Goal: Task Accomplishment & Management: Complete application form

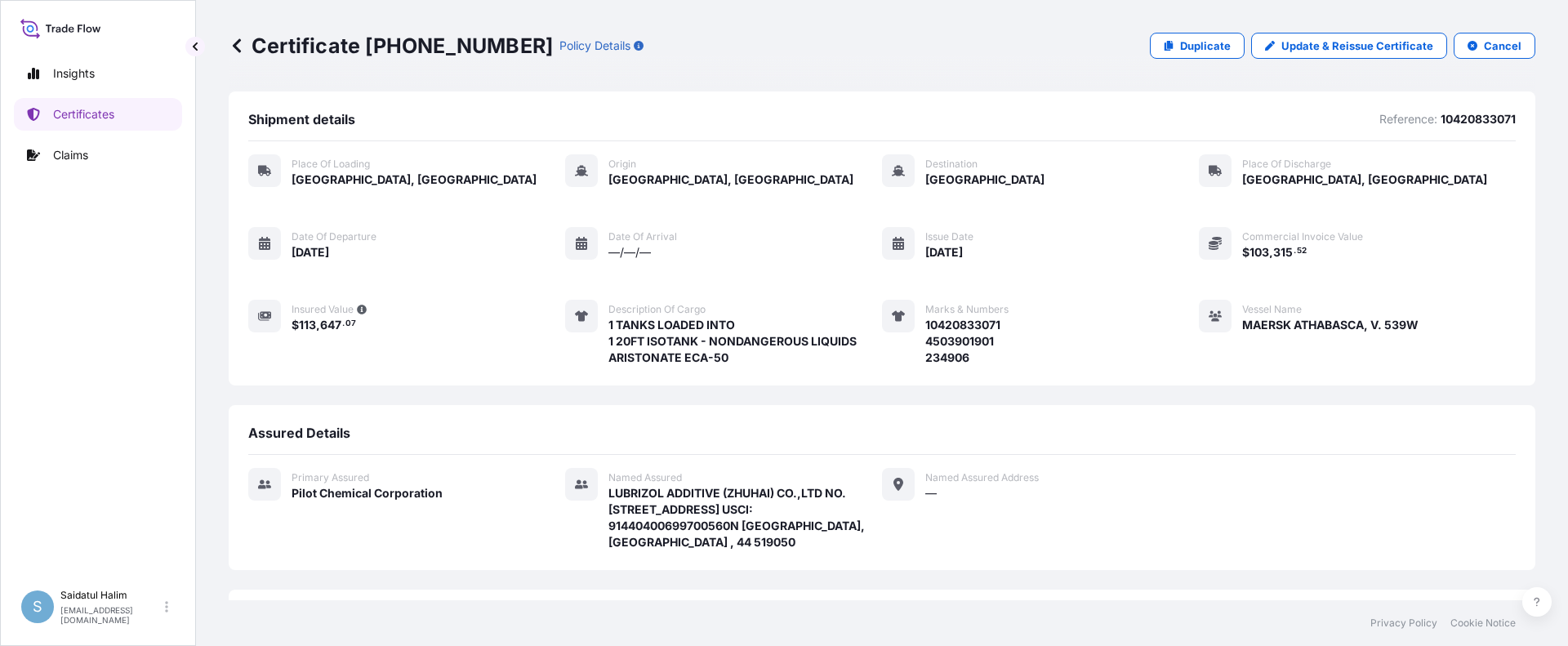
scroll to position [245, 0]
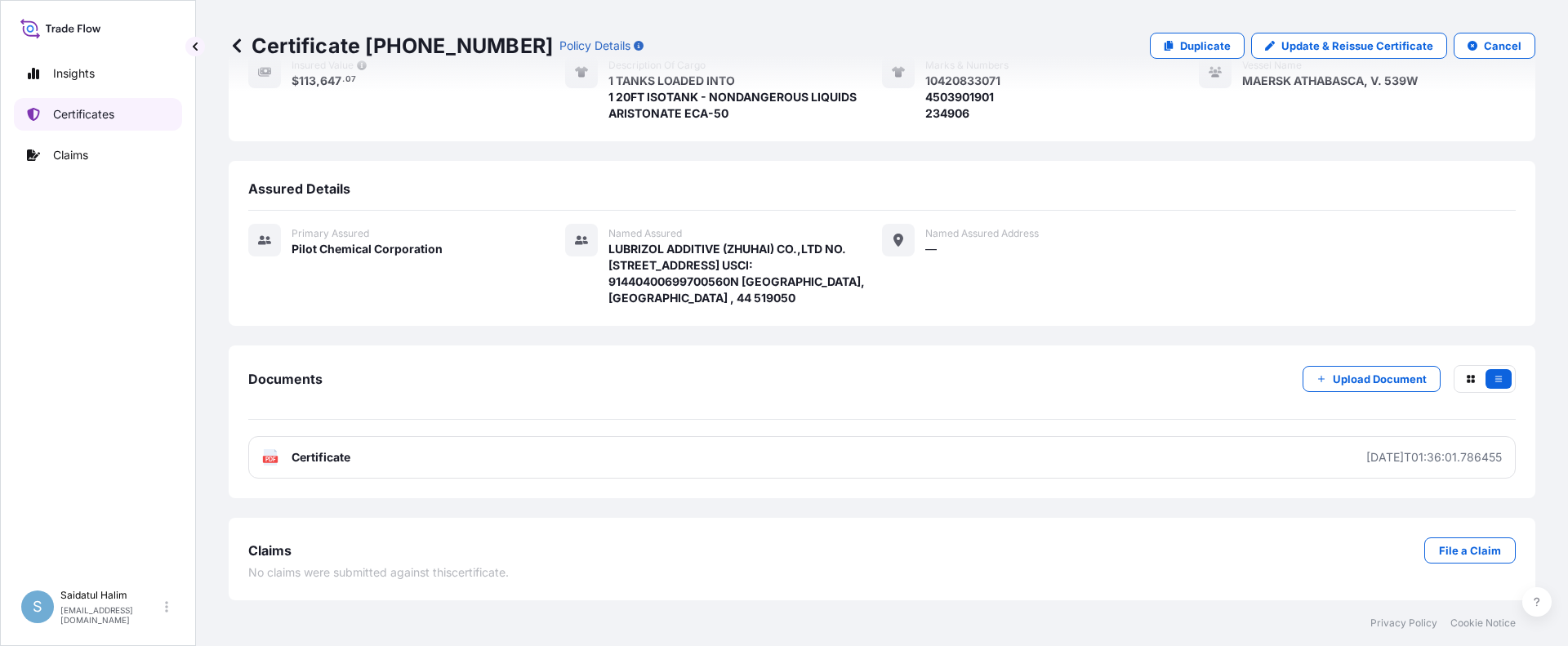
click at [66, 112] on p "Certificates" at bounding box center [83, 114] width 61 height 16
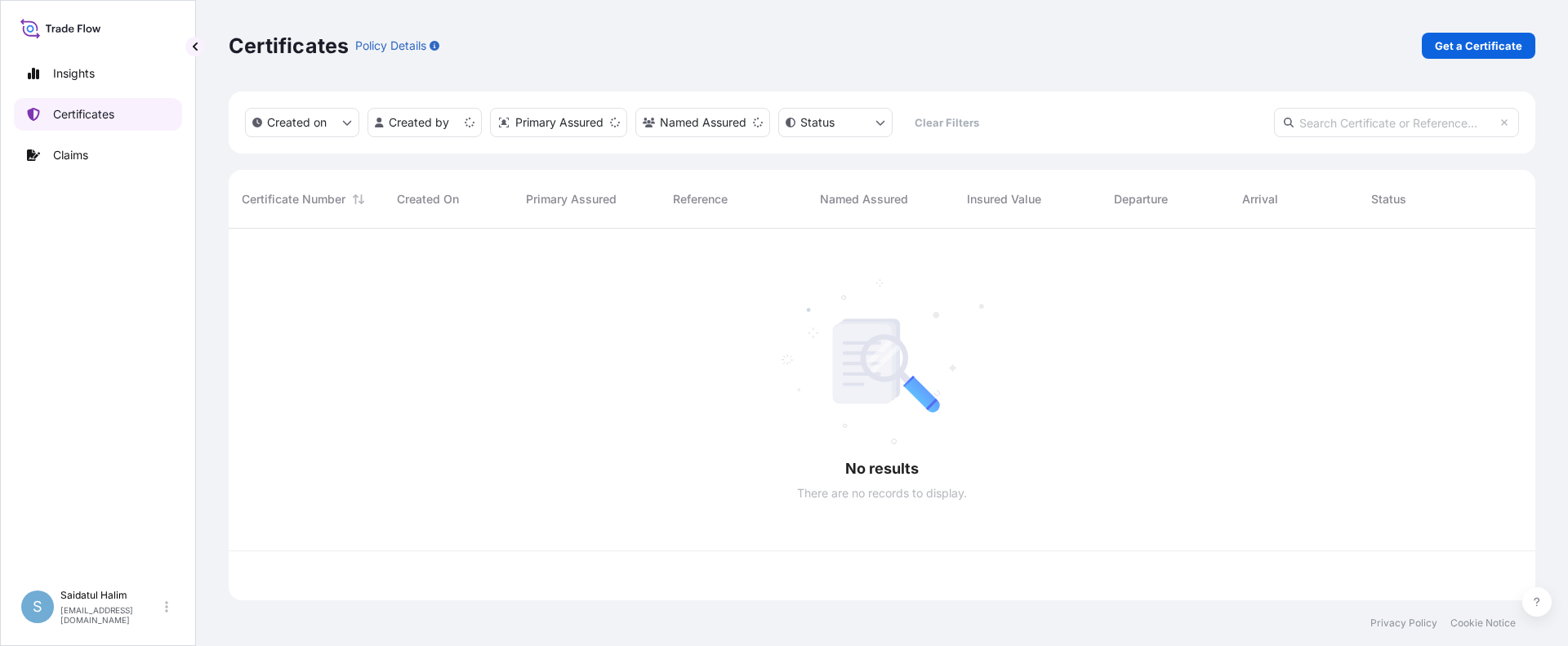
scroll to position [368, 1295]
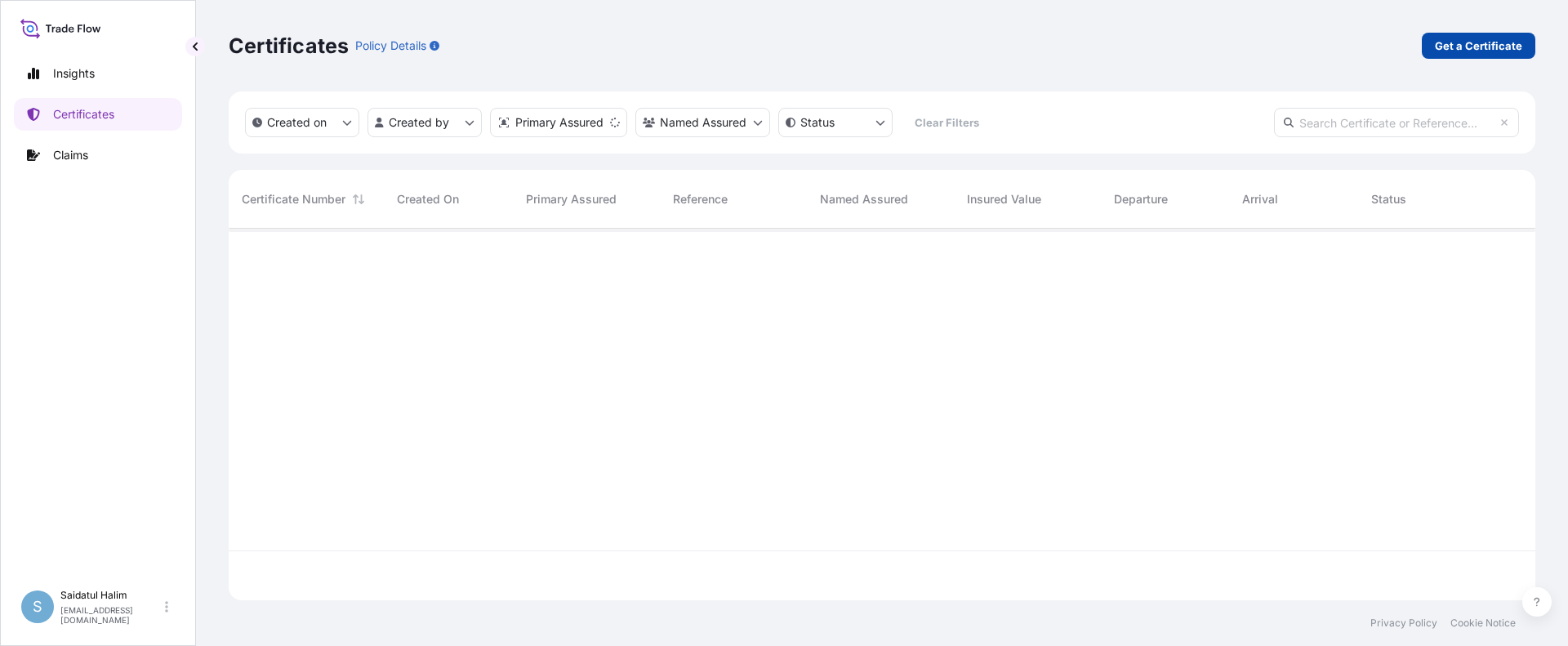
click at [1461, 52] on p "Get a Certificate" at bounding box center [1478, 45] width 87 height 16
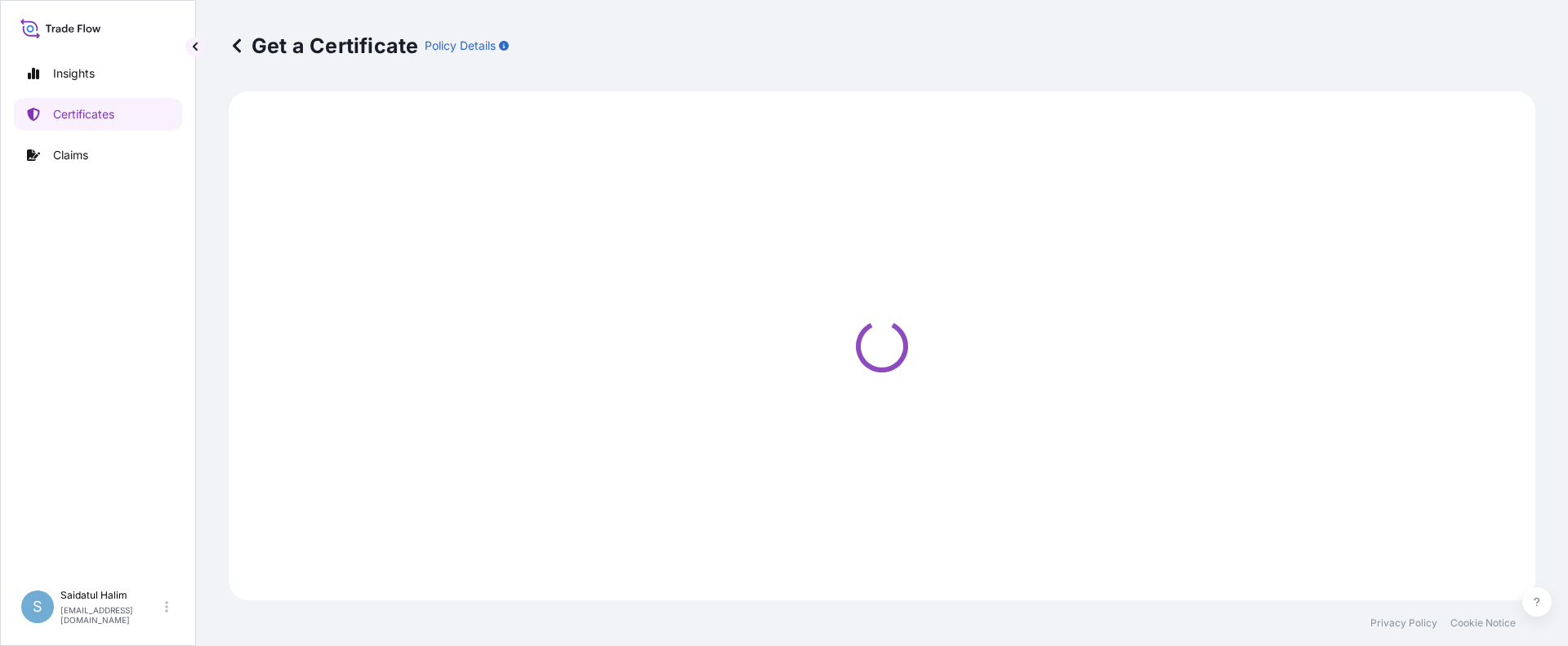
select select "Ocean Vessel"
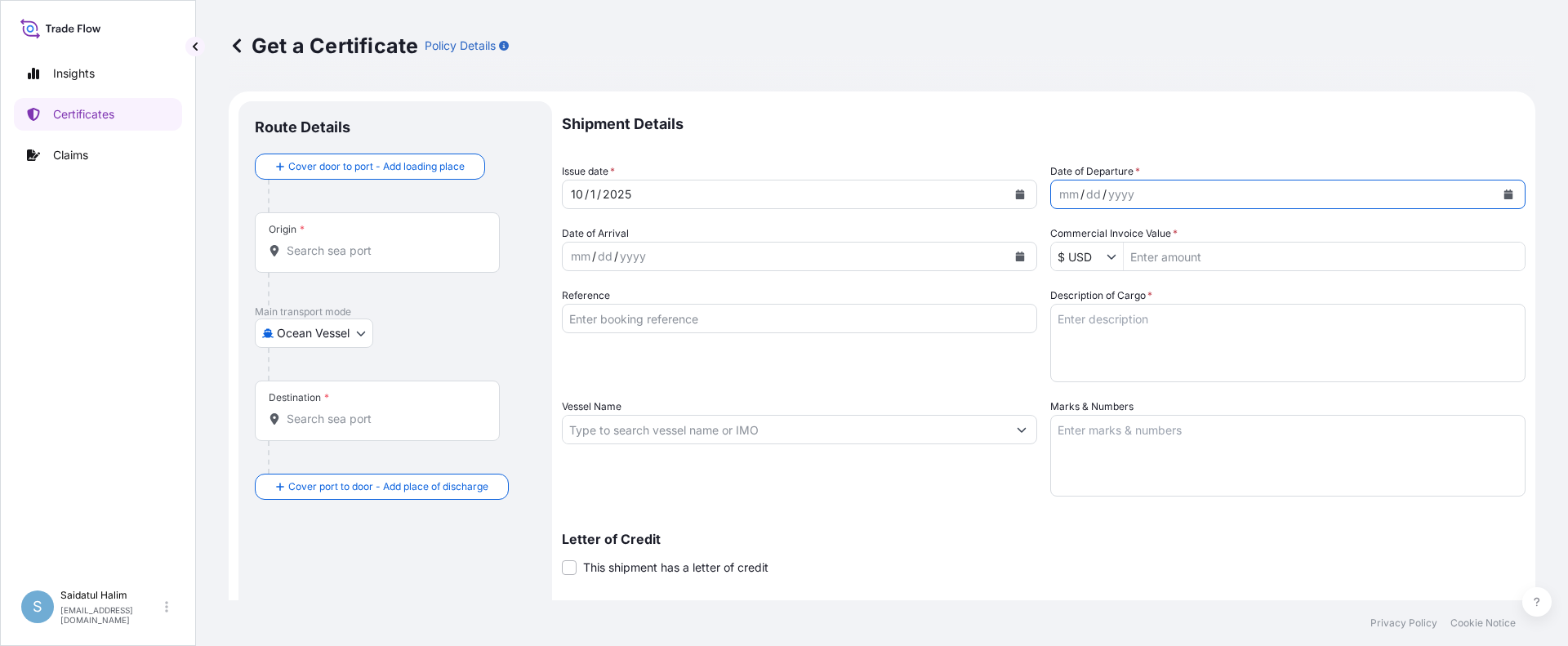
click at [1503, 197] on button "Calendar" at bounding box center [1508, 195] width 26 height 26
click at [1507, 199] on button "Calendar" at bounding box center [1508, 195] width 26 height 26
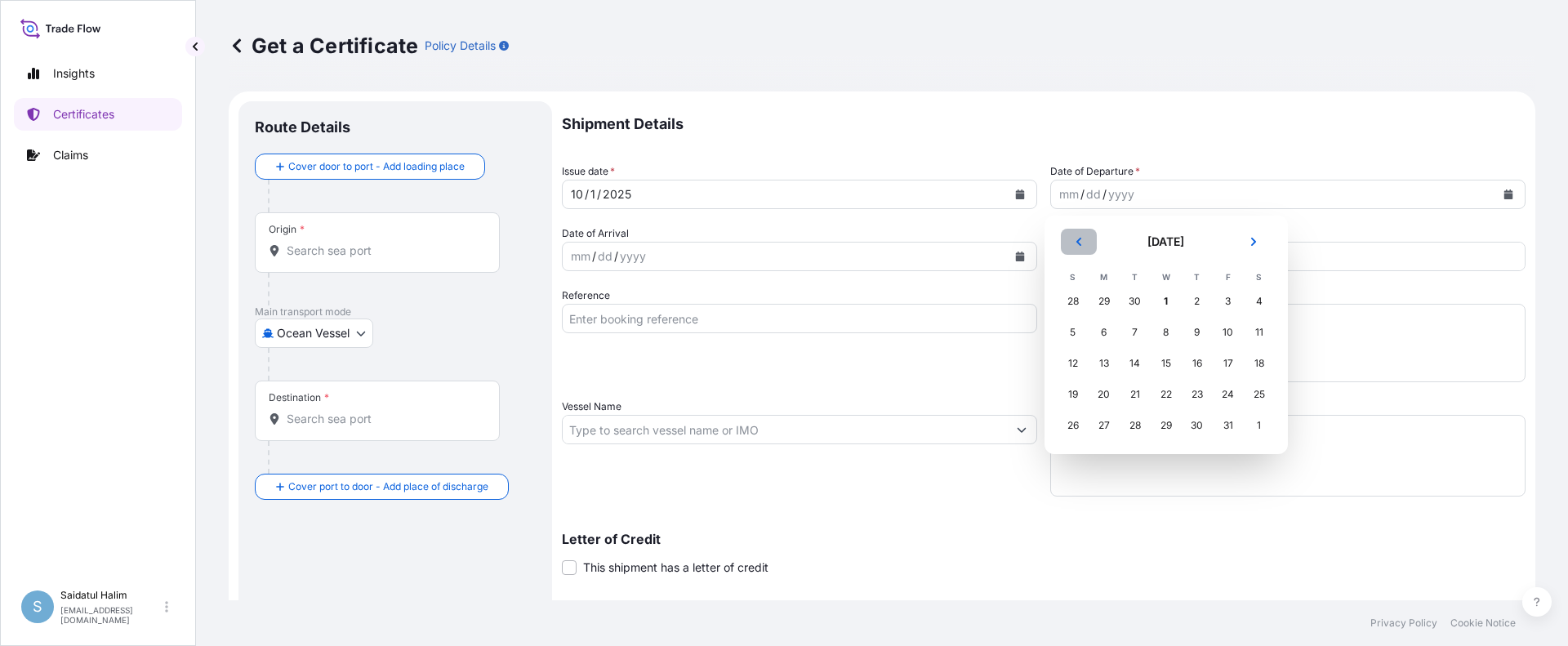
click at [1088, 243] on button "Previous" at bounding box center [1079, 242] width 36 height 26
click at [1224, 396] on div "26" at bounding box center [1228, 394] width 29 height 29
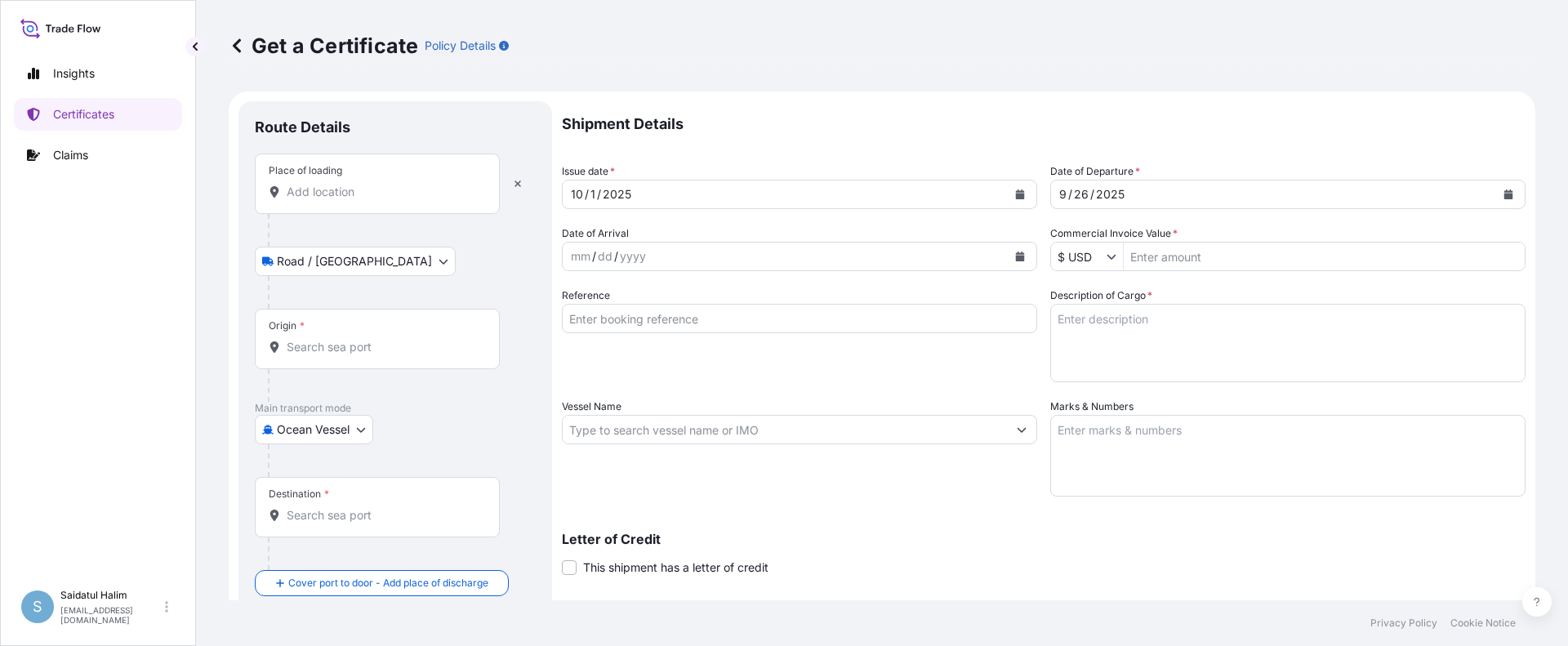
click at [897, 63] on div "Get a Certificate Policy Details" at bounding box center [883, 46] width 1307 height 92
click at [332, 334] on div "Origin *" at bounding box center [377, 339] width 245 height 61
click at [332, 339] on input "Origin *" at bounding box center [383, 347] width 193 height 16
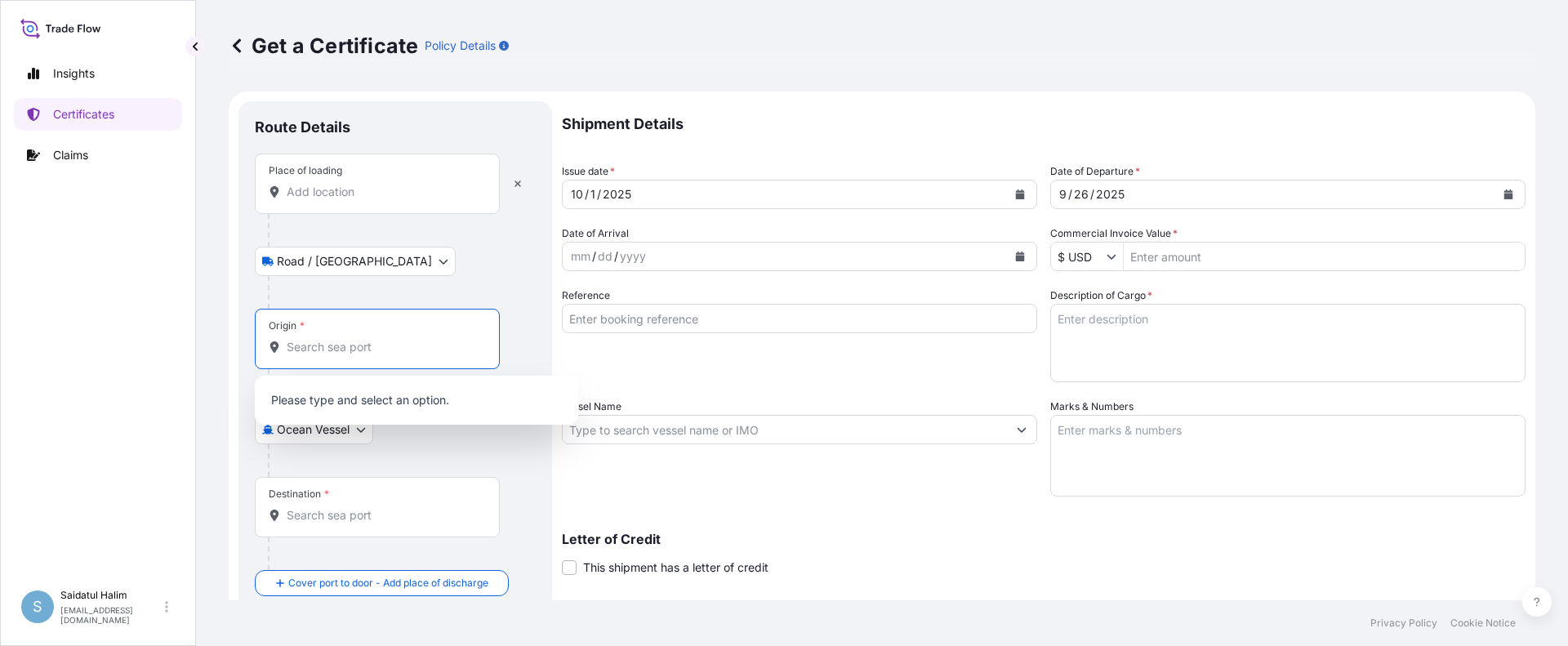
paste input "[GEOGRAPHIC_DATA], [GEOGRAPHIC_DATA]"
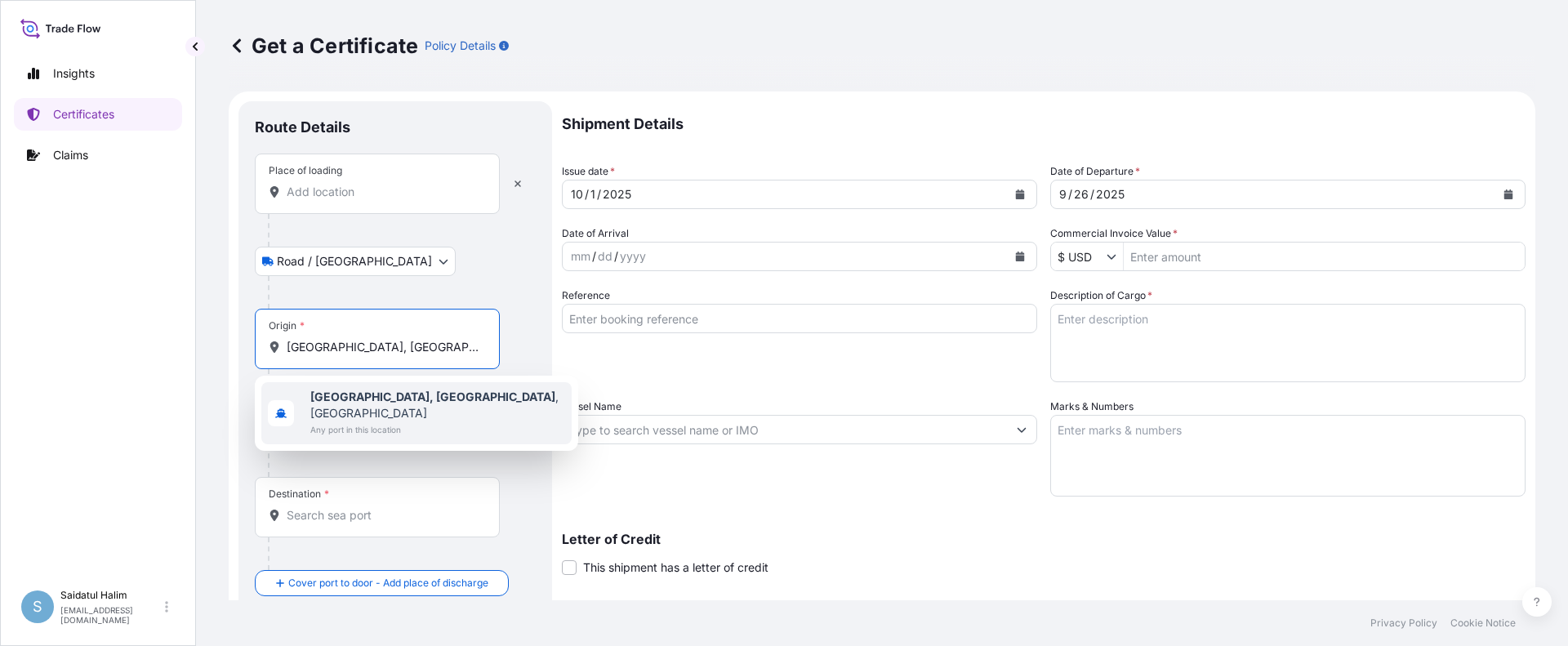
click at [347, 403] on b "[GEOGRAPHIC_DATA], [GEOGRAPHIC_DATA]" at bounding box center [432, 397] width 245 height 14
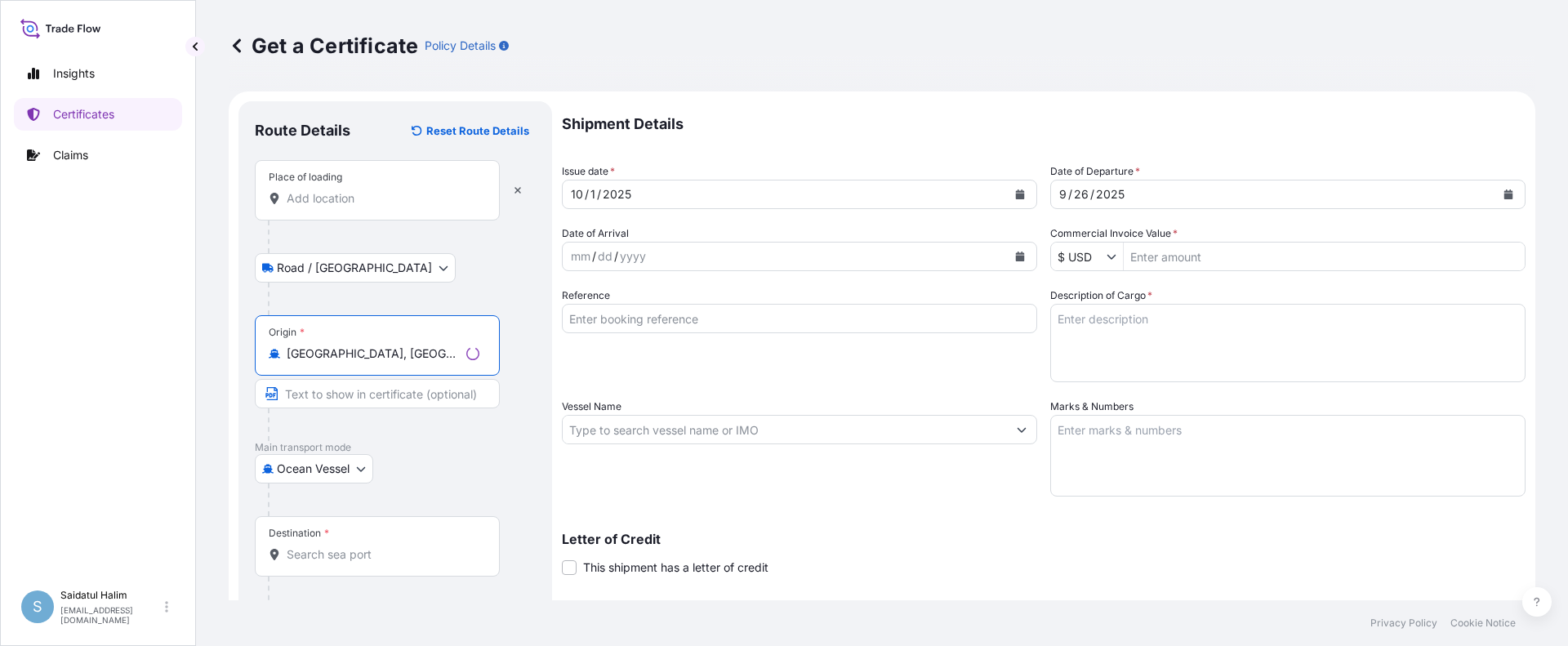
type input "[GEOGRAPHIC_DATA], [GEOGRAPHIC_DATA], [GEOGRAPHIC_DATA]"
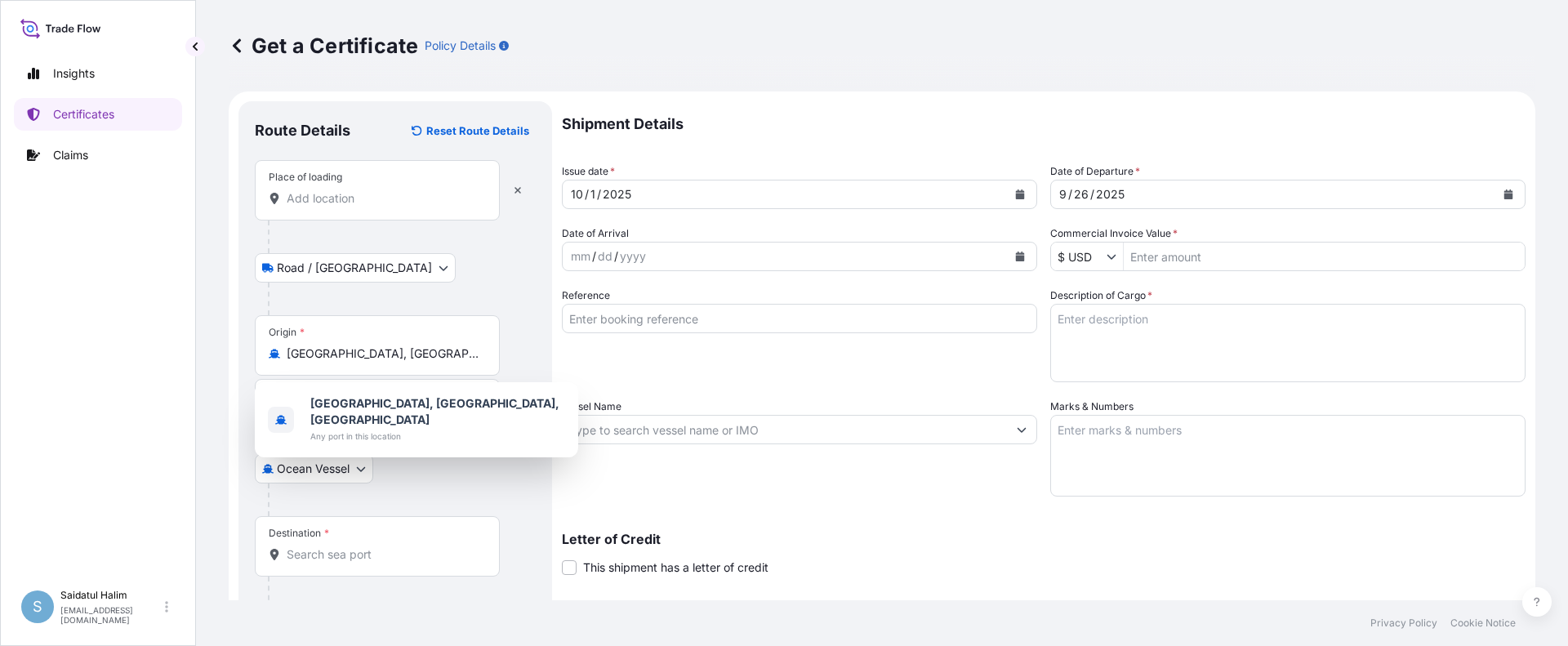
click at [1036, 93] on form "Route Details Reset Route Details Place of loading Road / Inland Road / Inland …" at bounding box center [883, 451] width 1307 height 720
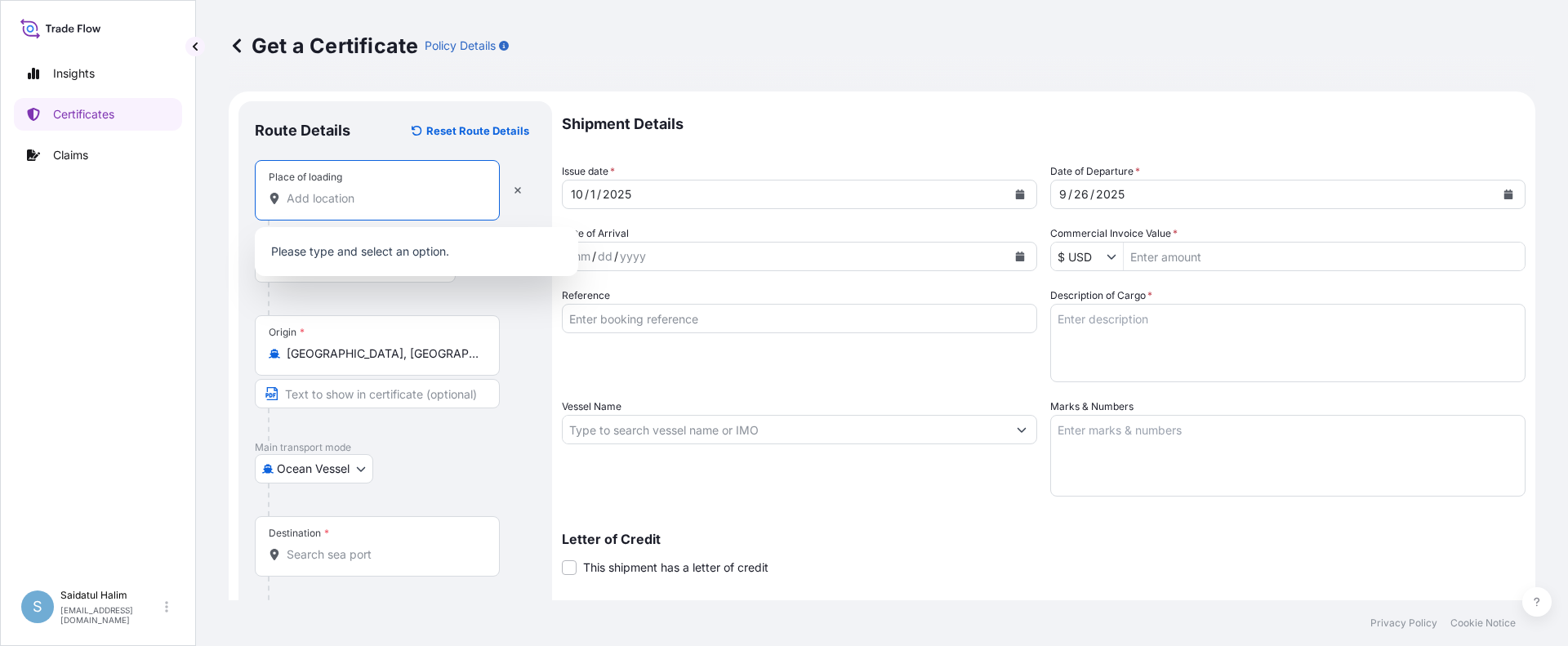
click at [363, 206] on input "Place of loading" at bounding box center [383, 198] width 193 height 16
paste input "[GEOGRAPHIC_DATA], [GEOGRAPHIC_DATA]"
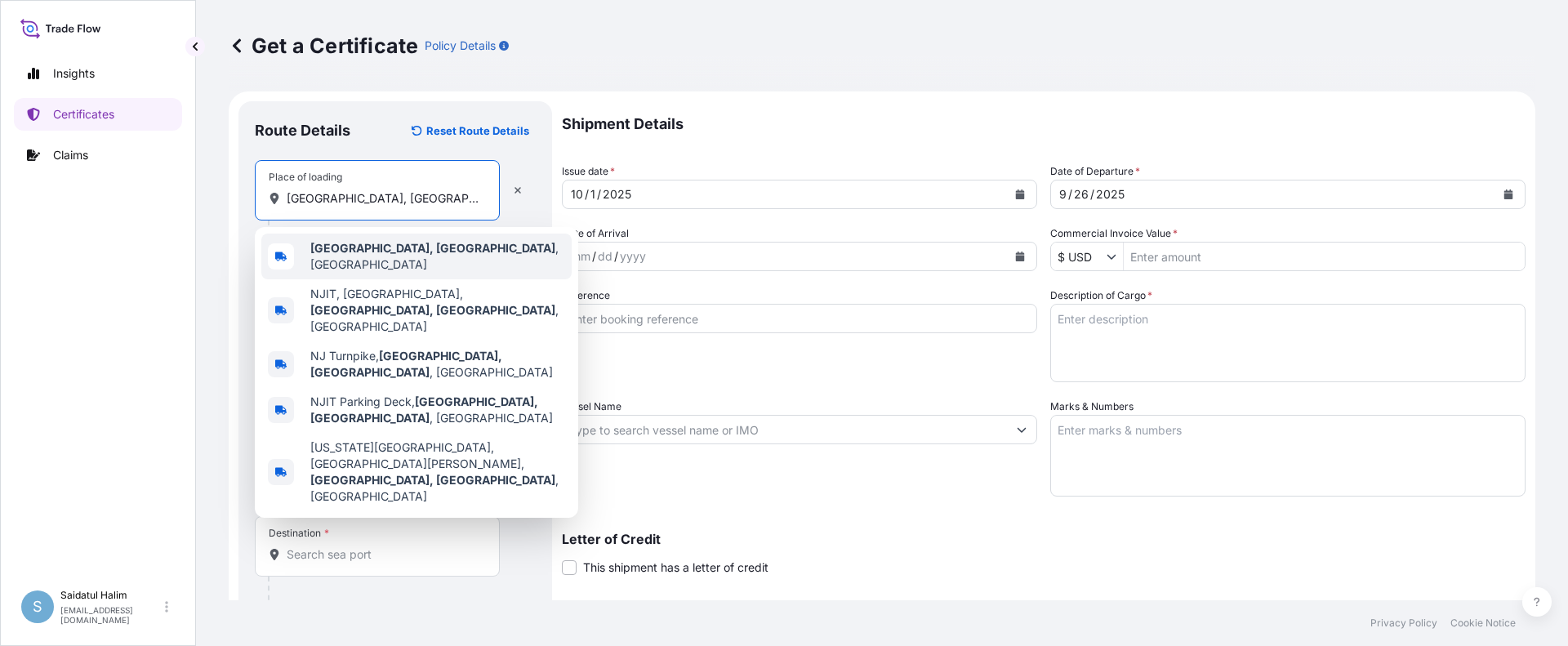
click at [372, 253] on b "[GEOGRAPHIC_DATA], [GEOGRAPHIC_DATA]" at bounding box center [432, 248] width 245 height 14
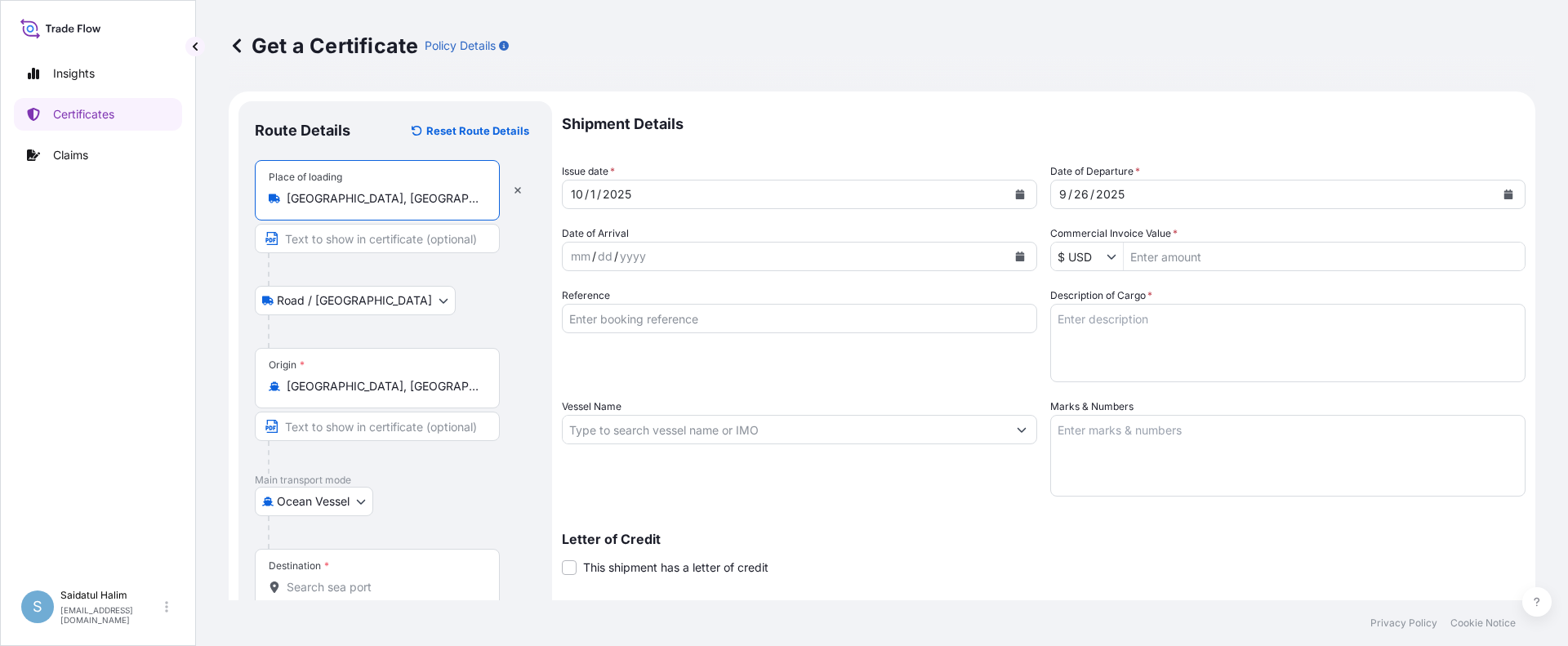
type input "[GEOGRAPHIC_DATA], [GEOGRAPHIC_DATA], [GEOGRAPHIC_DATA]"
click at [970, 590] on div "Shipment Details Issue date * [DATE] Date of Departure * [DATE] Date of Arrival…" at bounding box center [1043, 428] width 964 height 655
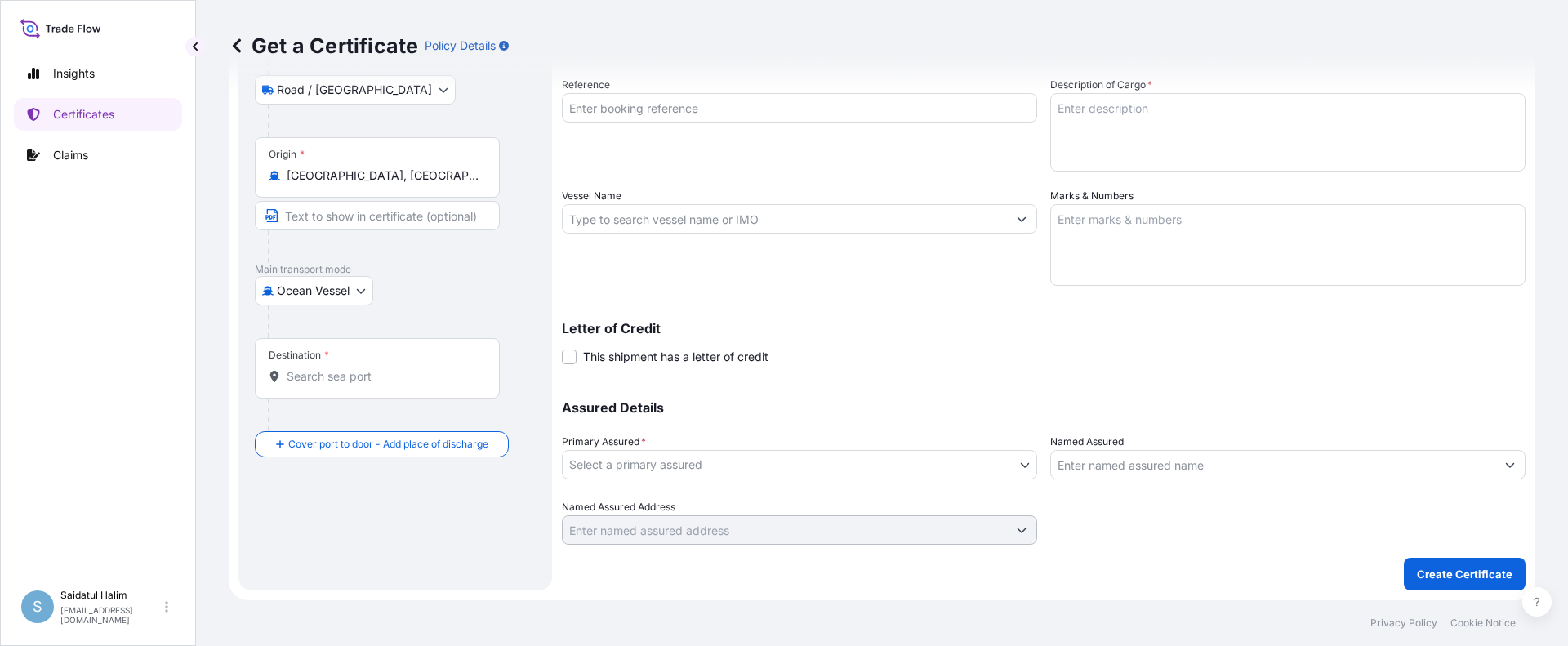
click at [324, 426] on div at bounding box center [384, 415] width 232 height 33
click at [323, 424] on div at bounding box center [384, 415] width 232 height 33
click at [351, 421] on div at bounding box center [384, 415] width 232 height 33
click at [434, 465] on div "Route Details Reset Route Details Place of loading [GEOGRAPHIC_DATA], [GEOGRAPH…" at bounding box center [395, 240] width 281 height 668
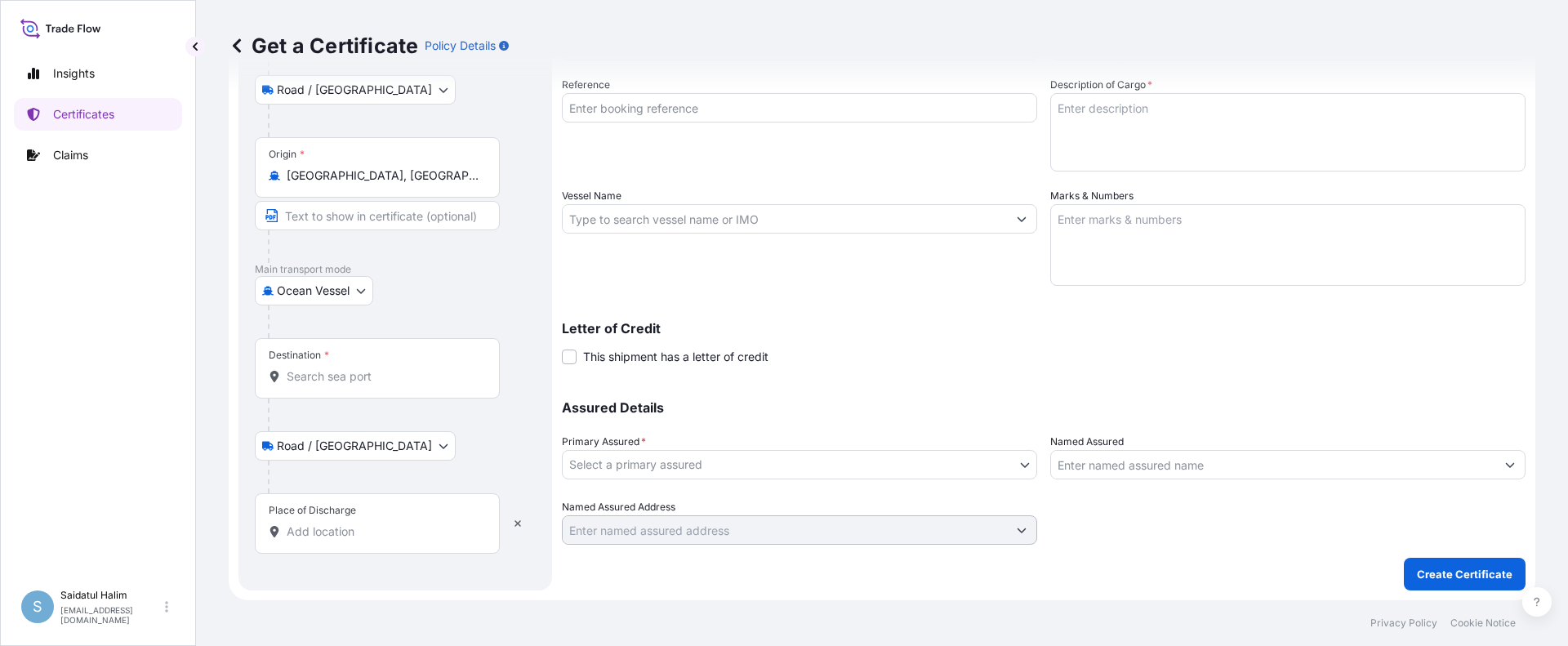
click at [308, 383] on input "Destination *" at bounding box center [383, 376] width 193 height 16
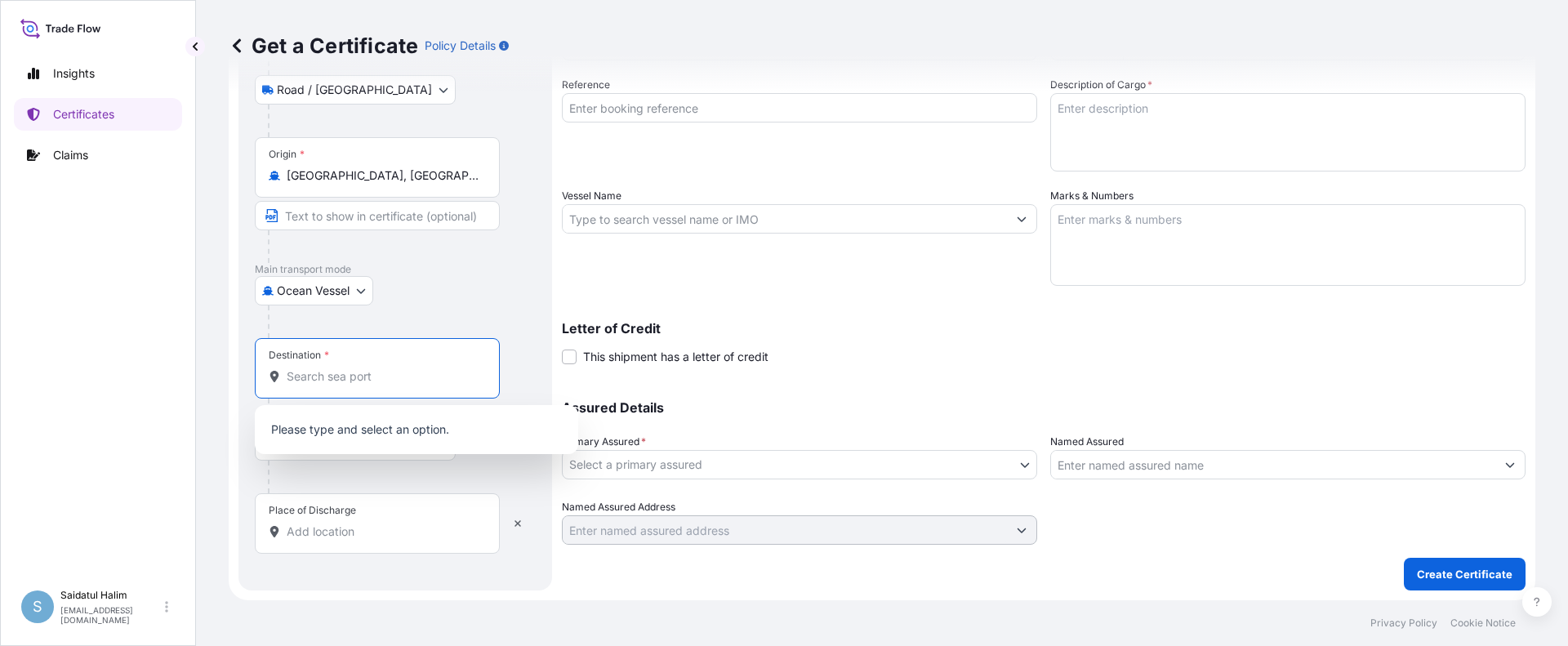
paste input "[GEOGRAPHIC_DATA]"
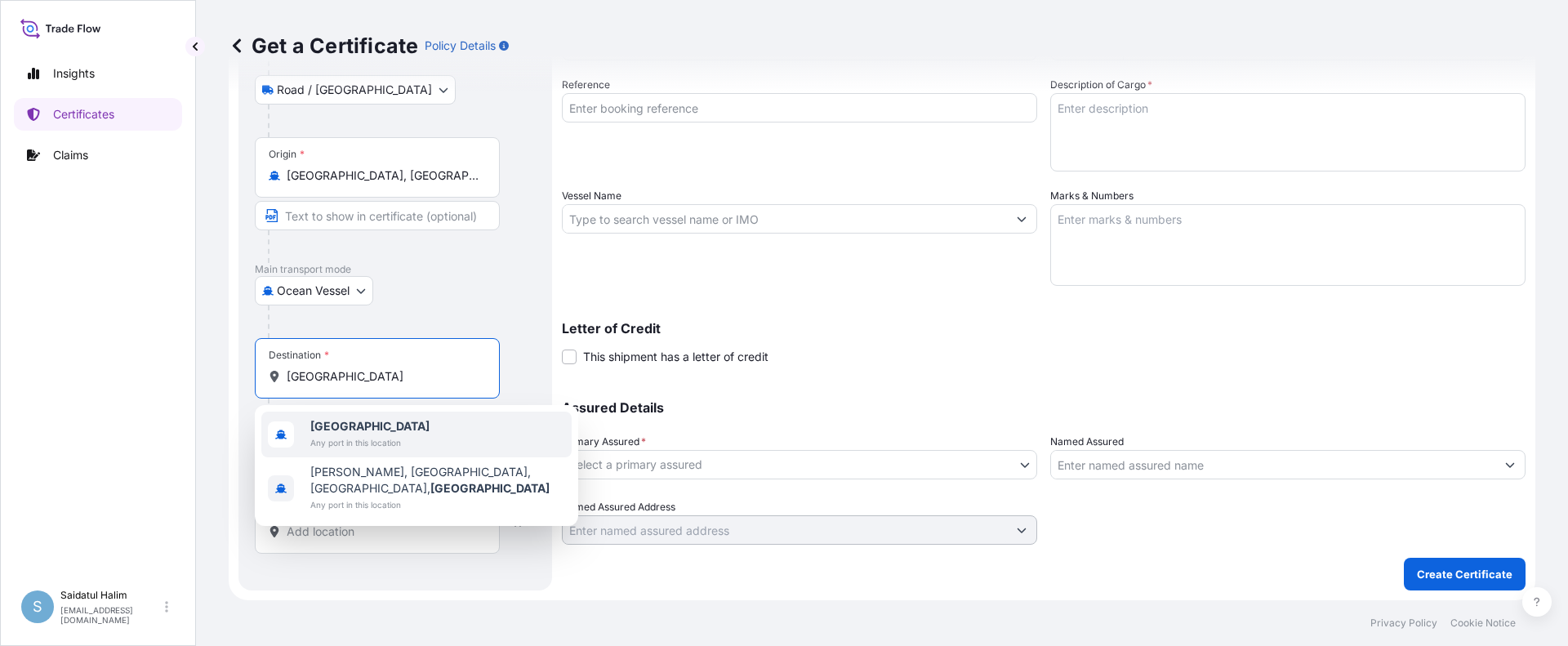
click at [341, 445] on span "Any port in this location" at bounding box center [370, 443] width 119 height 16
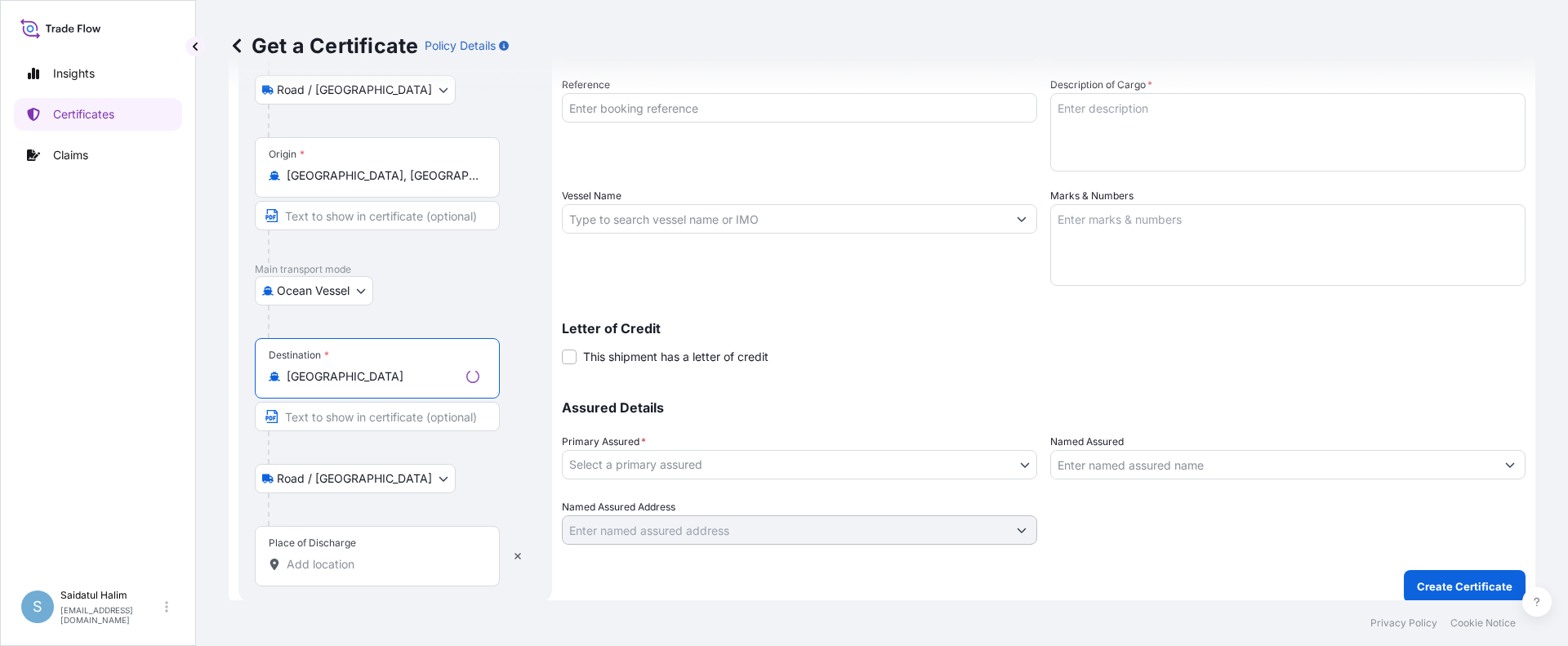
type input "[GEOGRAPHIC_DATA]"
click at [887, 349] on div "Letter of Credit This shipment has a letter of credit Letter of credit * Letter…" at bounding box center [1043, 343] width 964 height 43
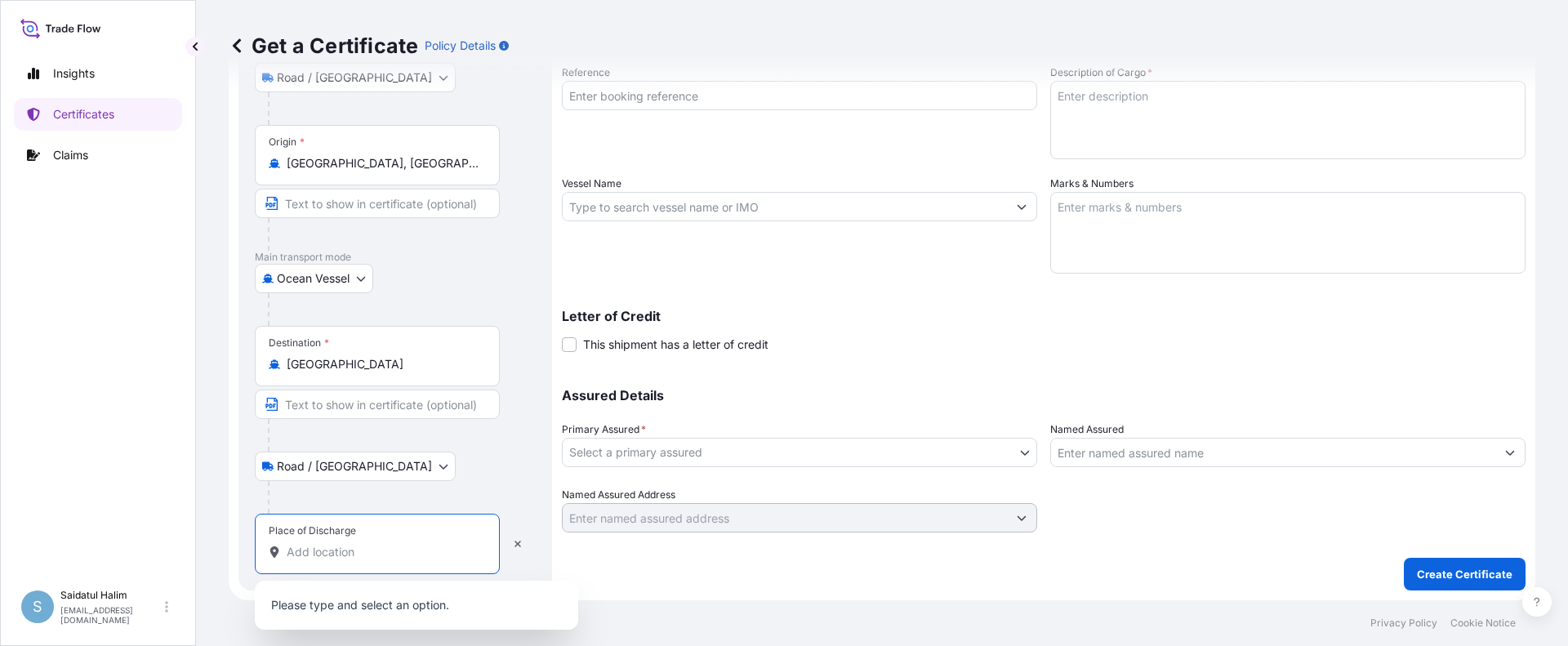
click at [334, 551] on input "Place of Discharge" at bounding box center [383, 552] width 193 height 16
paste input "LAEM CHABANG, [GEOGRAPHIC_DATA]"
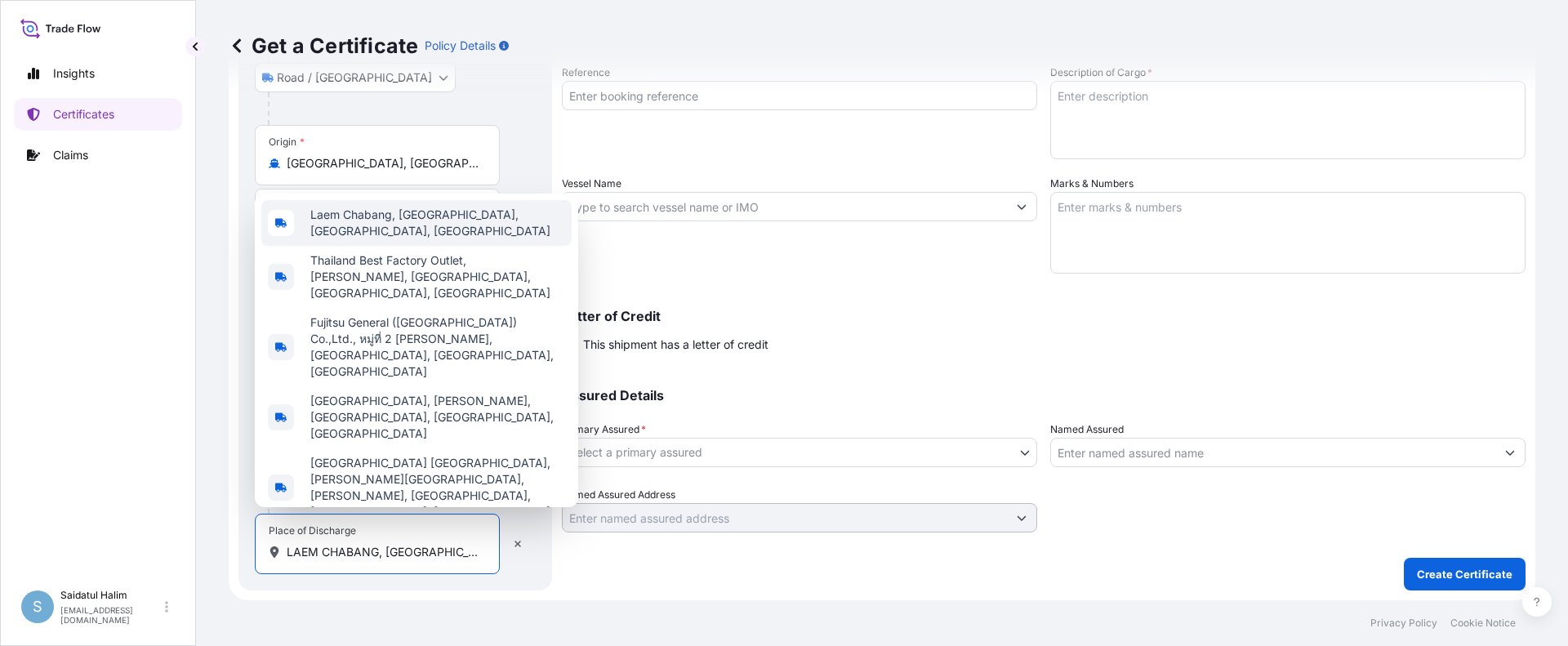
click at [361, 240] on span "Laem Chabang, [GEOGRAPHIC_DATA], [GEOGRAPHIC_DATA], [GEOGRAPHIC_DATA]" at bounding box center [437, 223] width 255 height 33
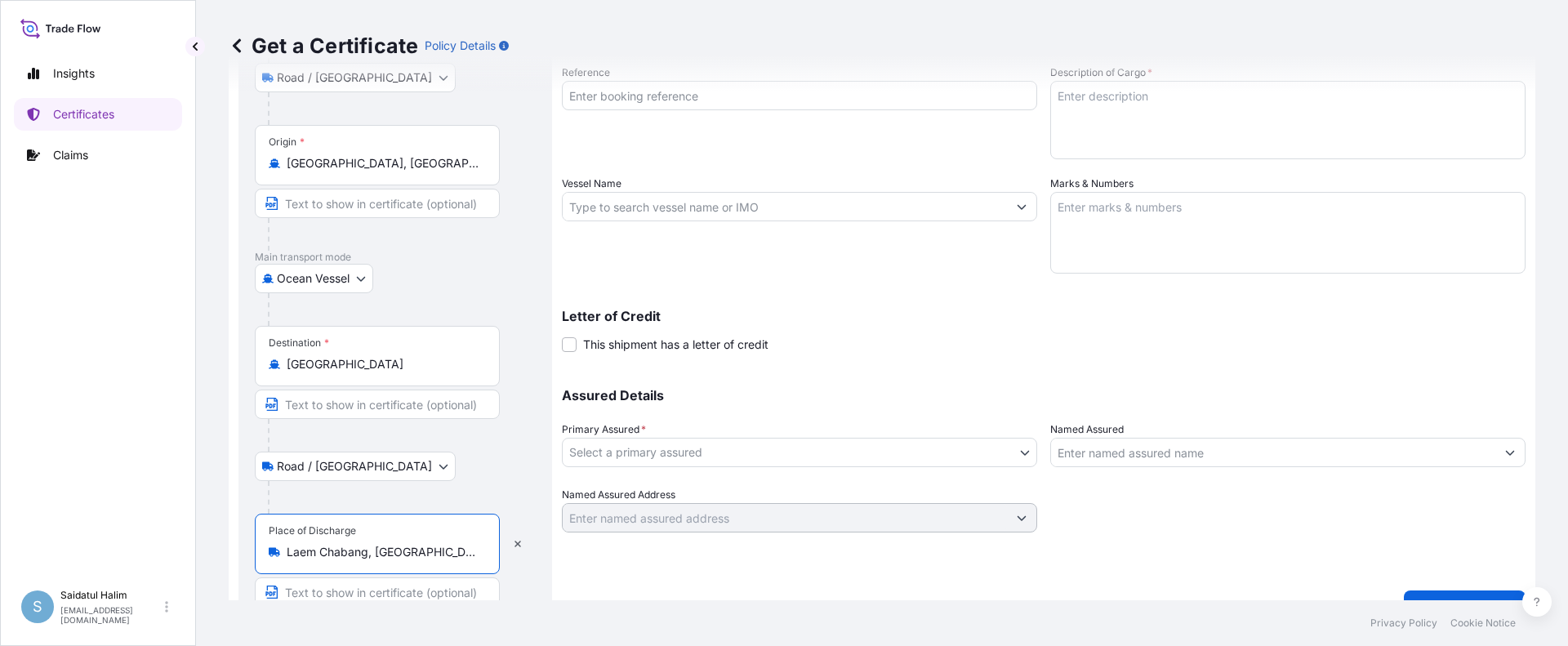
type input "Laem Chabang, [GEOGRAPHIC_DATA], [GEOGRAPHIC_DATA], [GEOGRAPHIC_DATA]"
click at [541, 576] on div "Route Details Reset Route Details Place of loading [GEOGRAPHIC_DATA], [GEOGRAPH…" at bounding box center [395, 251] width 314 height 745
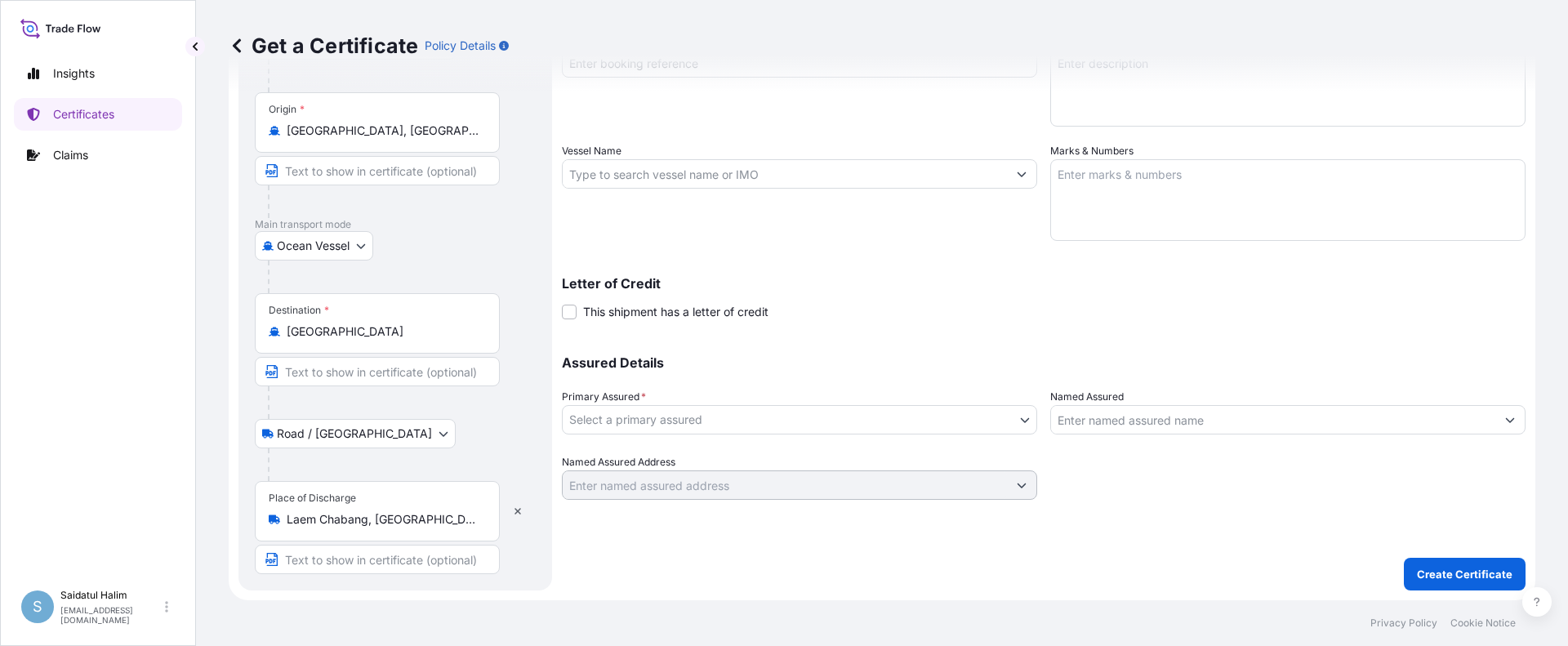
click at [318, 584] on div "Route Details Reset Route Details Place of loading [GEOGRAPHIC_DATA], [GEOGRAPH…" at bounding box center [395, 218] width 314 height 745
click at [319, 585] on div "Route Details Reset Route Details Place of loading [GEOGRAPHIC_DATA], [GEOGRAPH…" at bounding box center [395, 218] width 314 height 745
click at [332, 594] on form "Route Details Reset Route Details Place of loading [GEOGRAPHIC_DATA], [GEOGRAPH…" at bounding box center [883, 218] width 1307 height 764
click at [660, 579] on div "Shipment Details Issue date * [DATE] Date of Departure * [DATE] Date of Arrival…" at bounding box center [1043, 218] width 964 height 745
click at [318, 562] on input "Text to appear on certificate" at bounding box center [377, 560] width 245 height 29
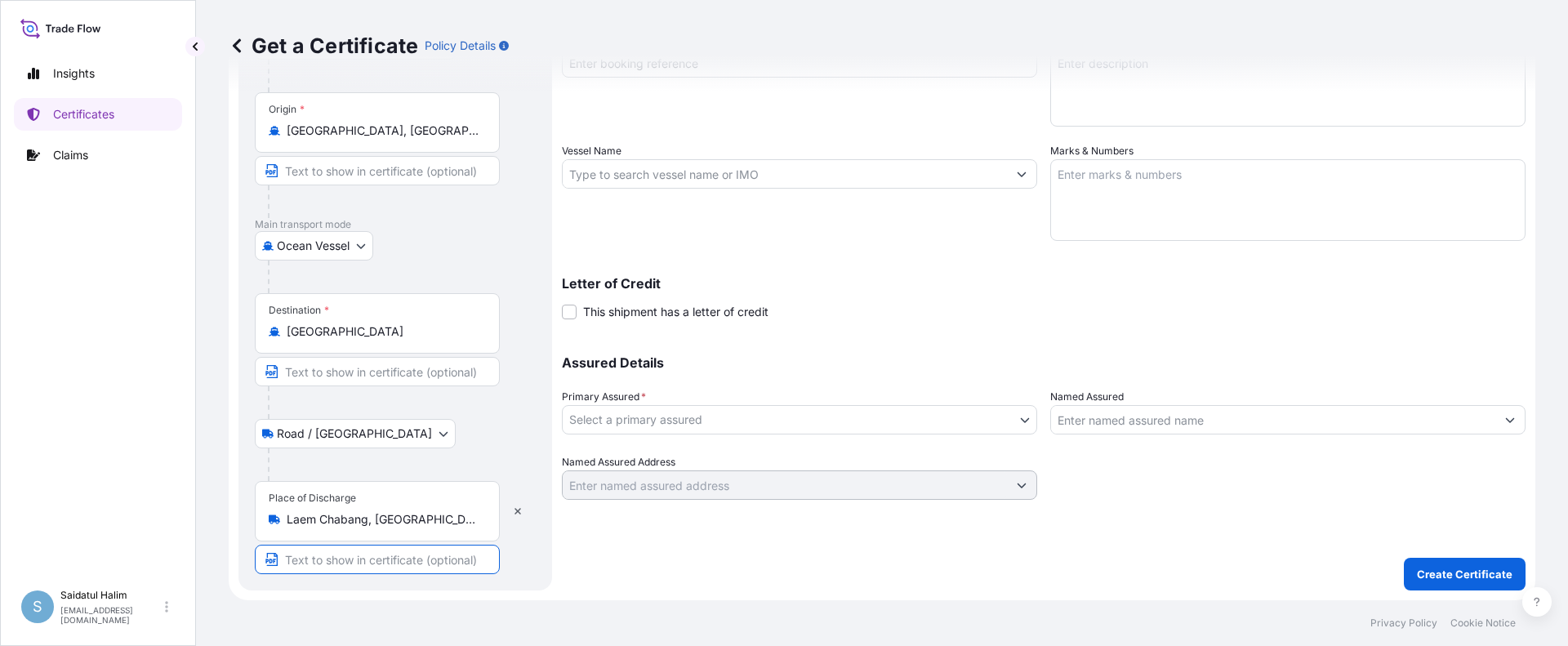
paste input "LAEM CHABANG, [GEOGRAPHIC_DATA]"
type input "LAEM CHABANG, [GEOGRAPHIC_DATA]"
click at [589, 568] on div "Shipment Details Issue date * [DATE] Date of Departure * [DATE] Date of Arrival…" at bounding box center [1043, 218] width 964 height 745
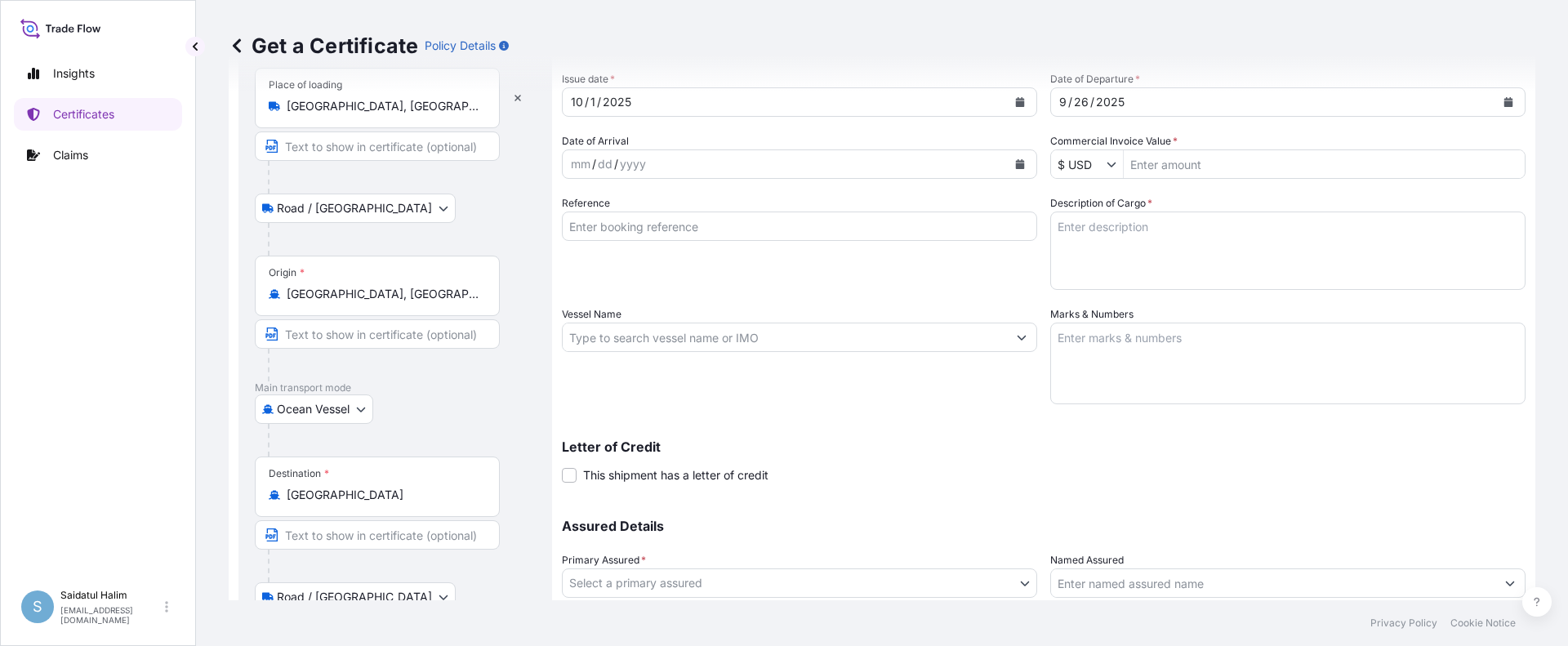
scroll to position [0, 0]
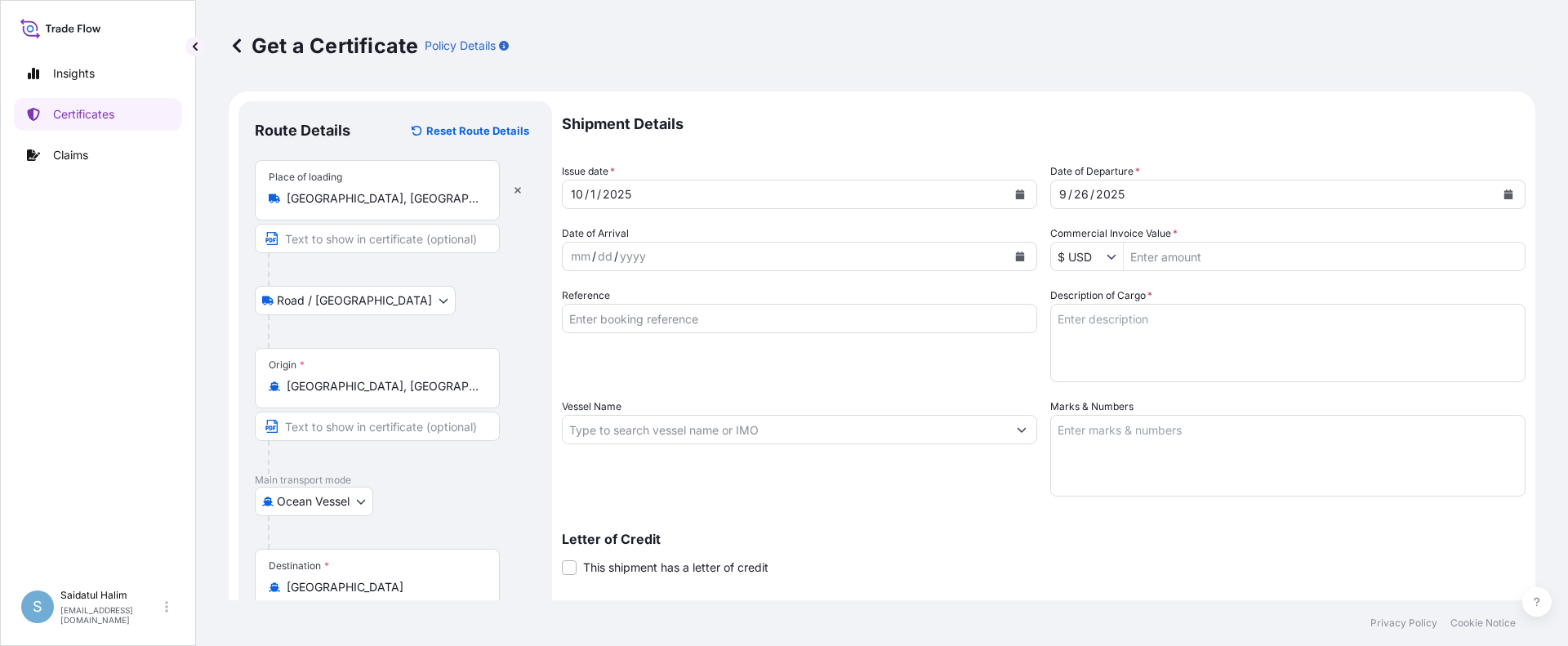
click at [864, 419] on input "Vessel Name" at bounding box center [785, 430] width 444 height 29
paste input "SAN [PERSON_NAME]"
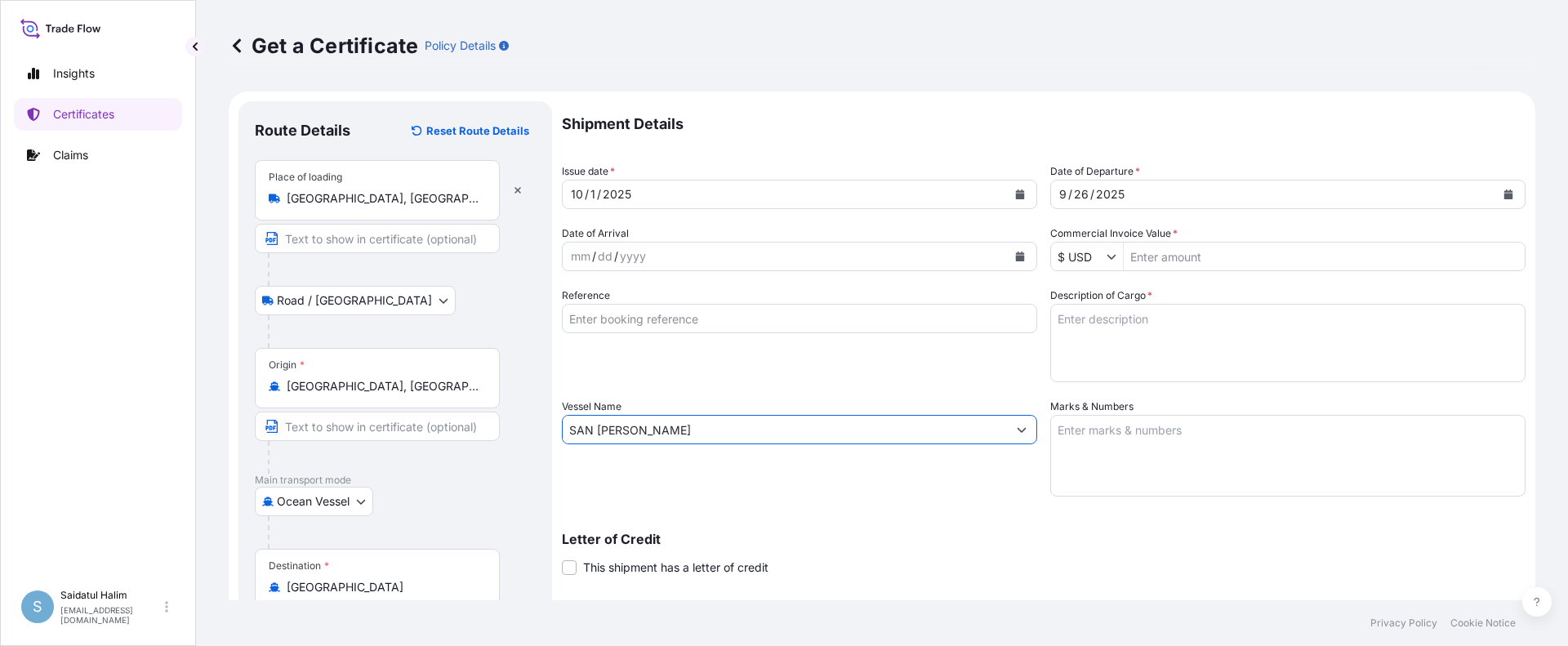
click at [882, 422] on input "SAN [PERSON_NAME]" at bounding box center [785, 430] width 444 height 29
paste input "538W"
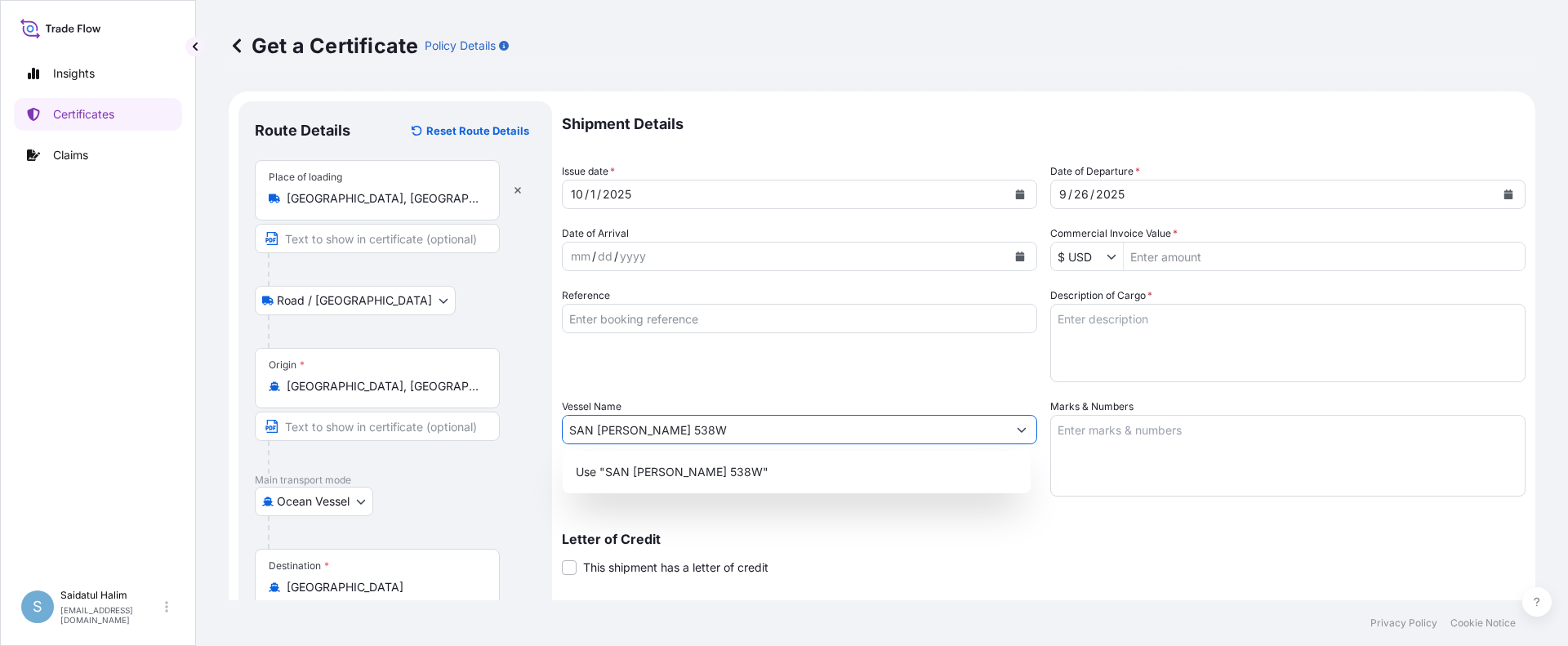
type input "SAN [PERSON_NAME] 538W"
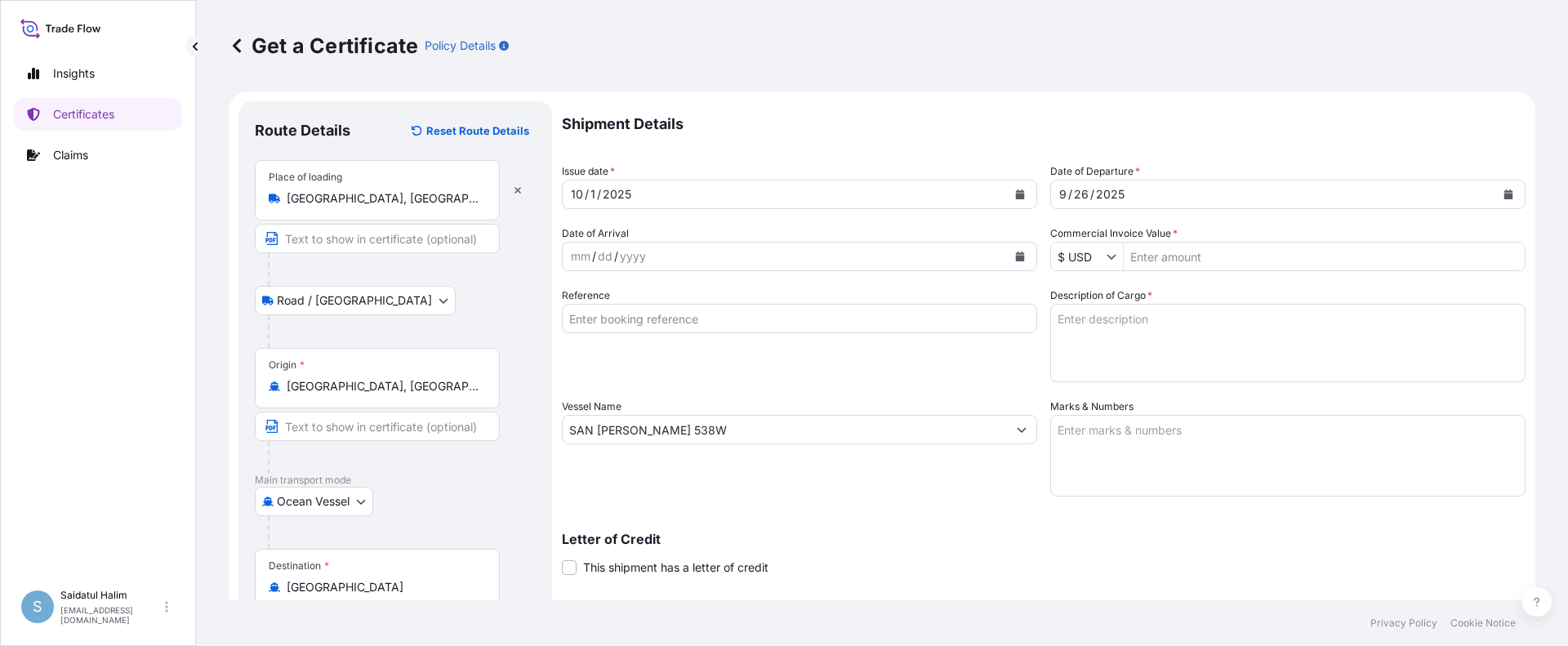
click at [985, 558] on div "Letter of Credit This shipment has a letter of credit Letter of credit * Letter…" at bounding box center [1043, 554] width 964 height 43
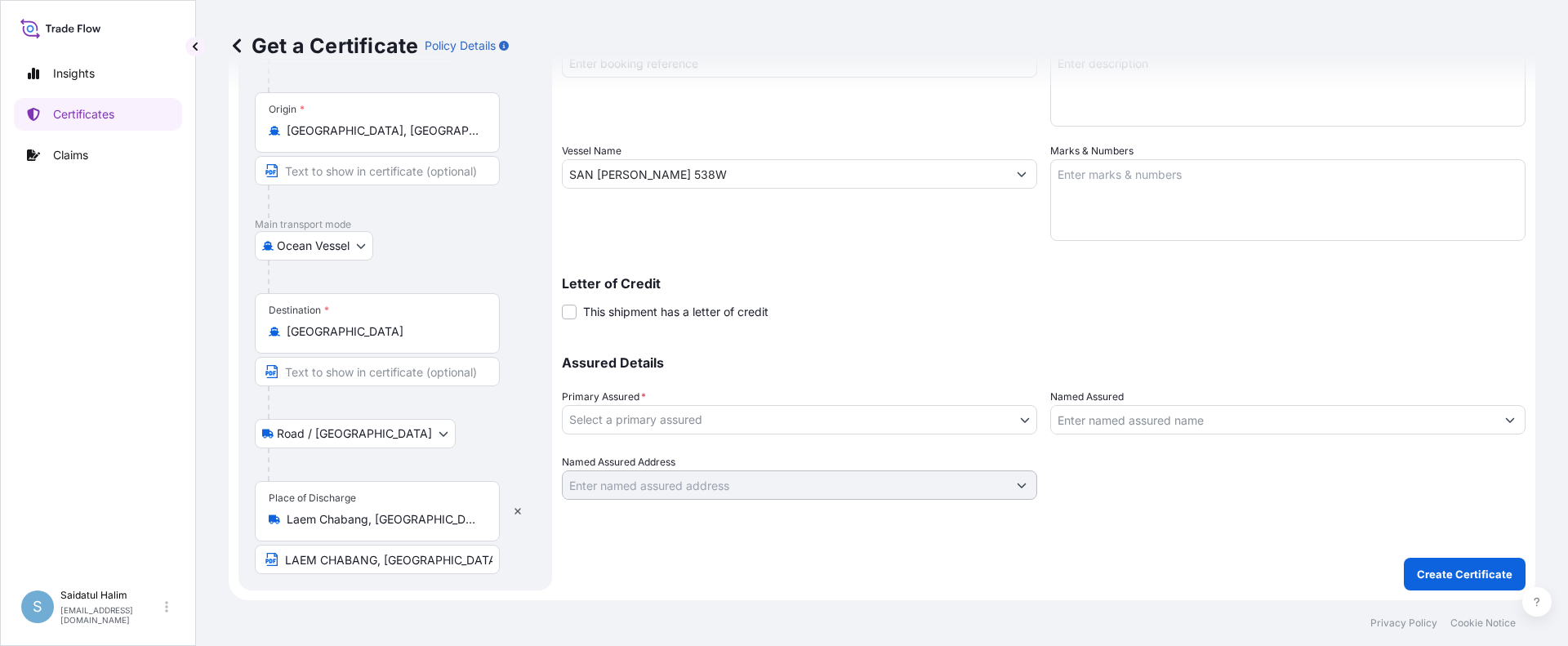
click at [683, 424] on body "Insights Certificates Claims S Saidatul Halim [EMAIL_ADDRESS][PERSON_NAME][DOMA…" at bounding box center [784, 323] width 1568 height 646
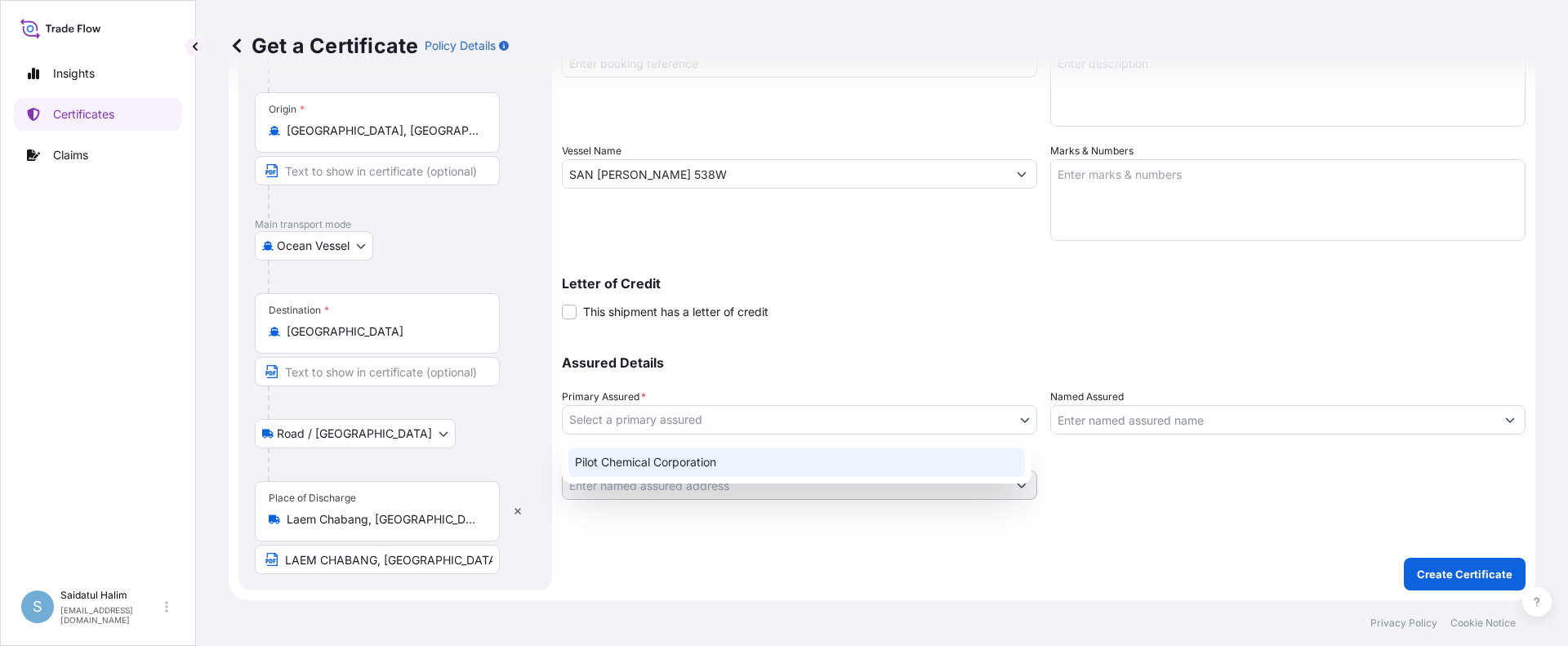
click at [683, 452] on div "Pilot Chemical Corporation" at bounding box center [797, 463] width 456 height 29
select select "31545"
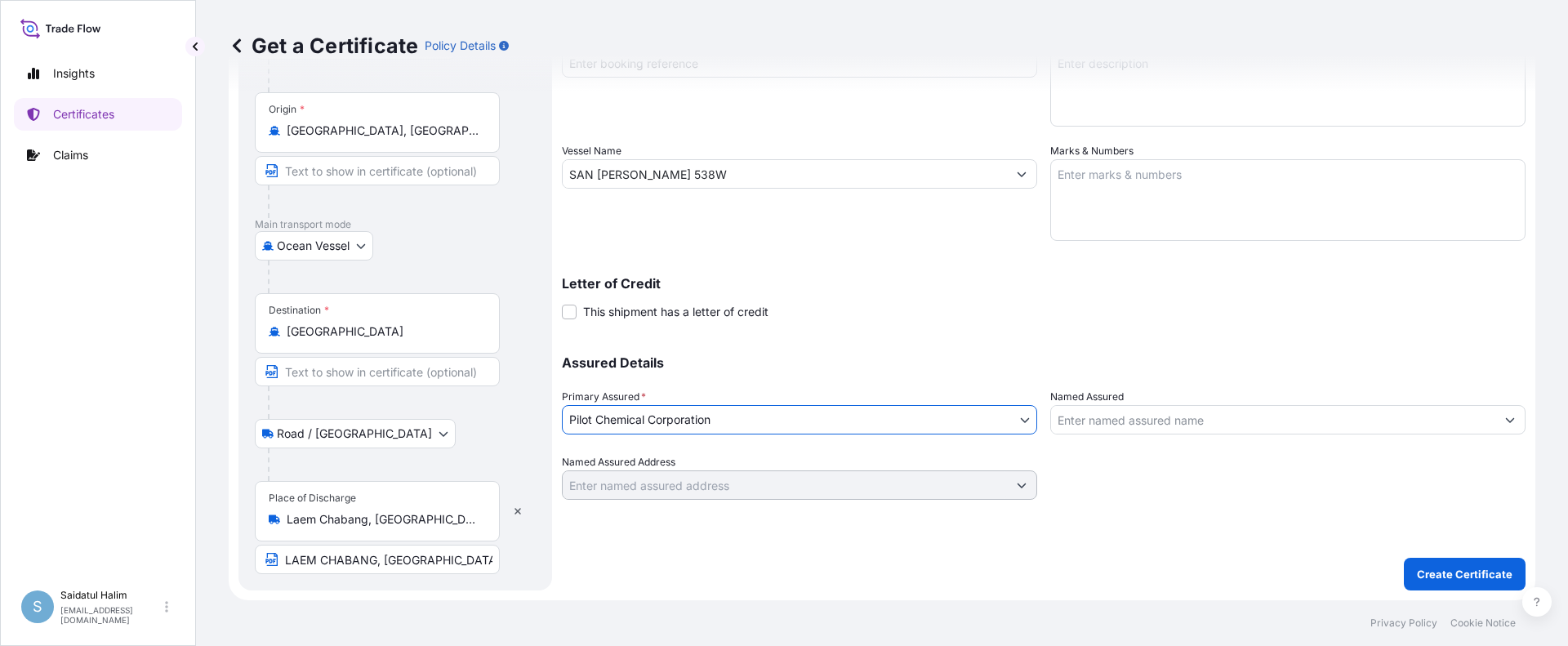
click at [1201, 425] on input "Named Assured" at bounding box center [1273, 420] width 444 height 29
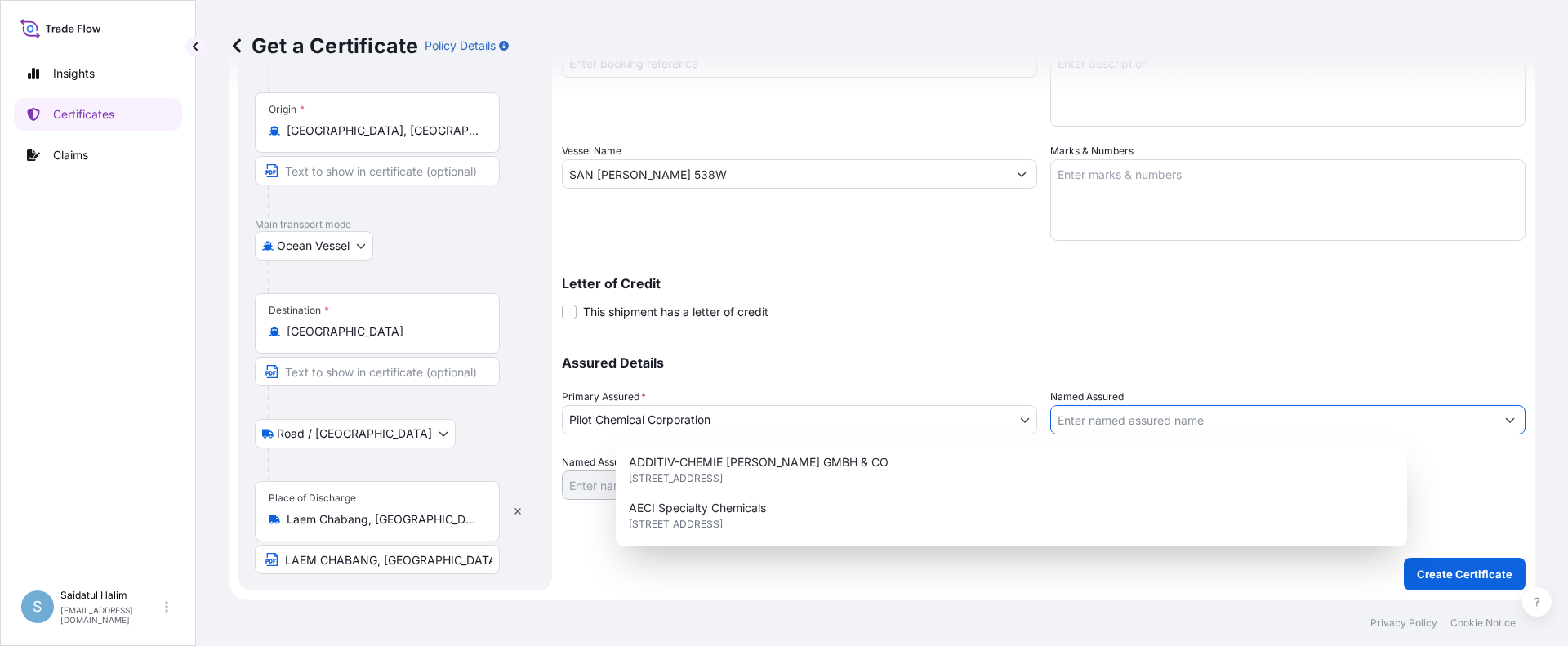
paste input "MEGACHEM ([GEOGRAPHIC_DATA]) PCL"
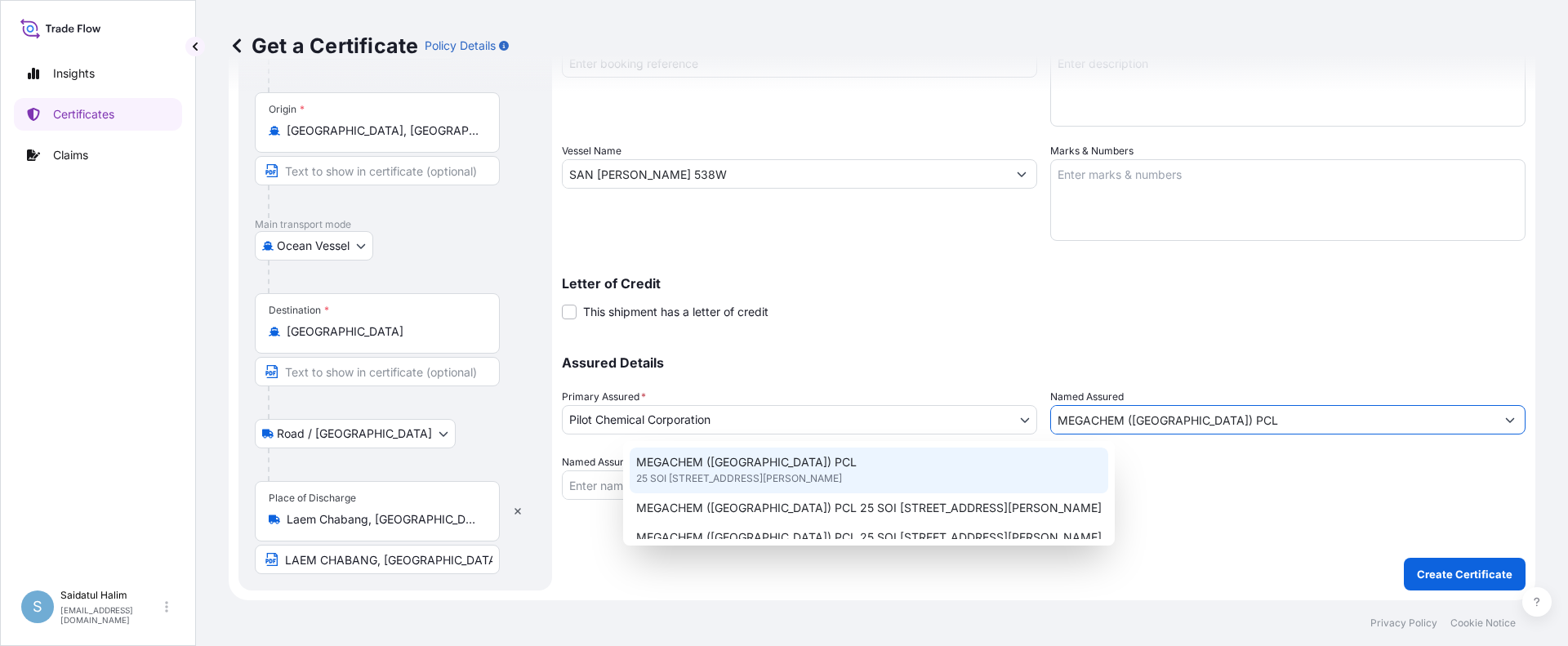
click at [842, 478] on span "25 SOI [STREET_ADDRESS][PERSON_NAME]" at bounding box center [739, 478] width 206 height 16
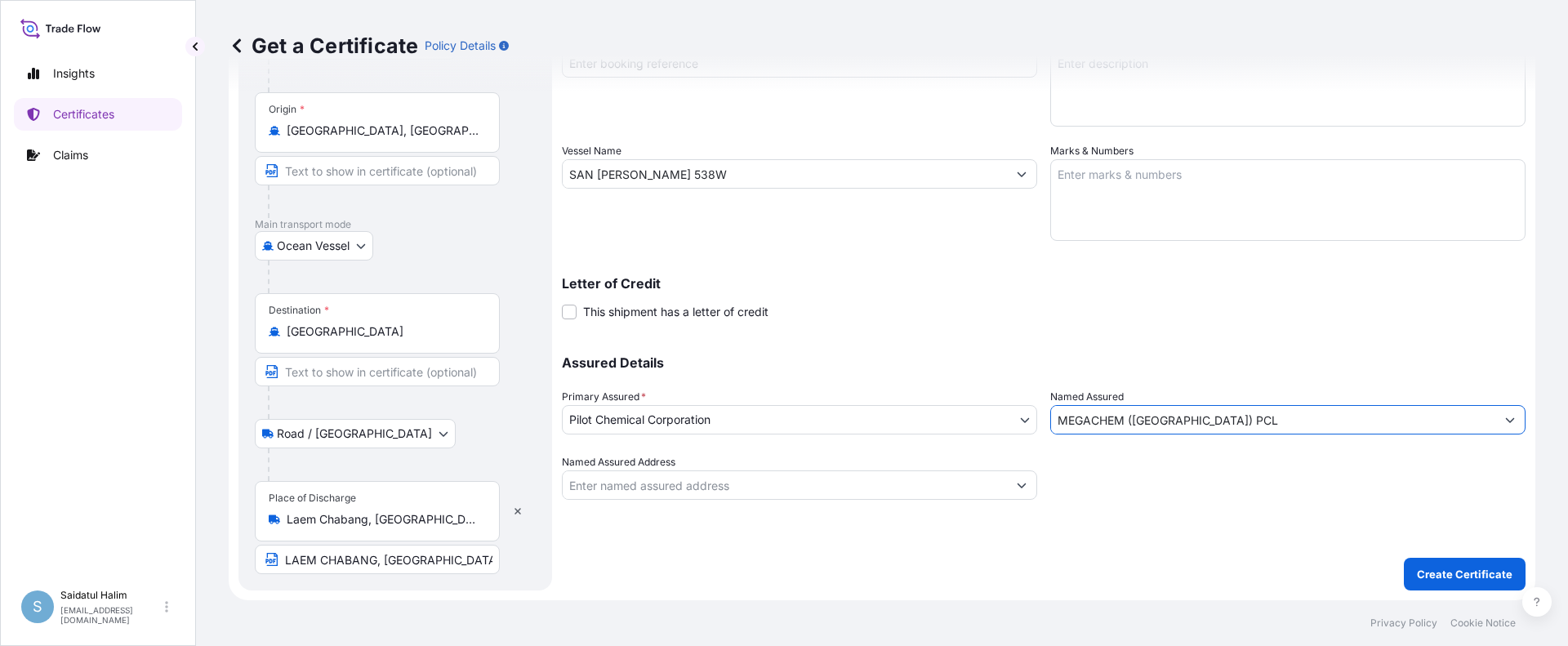
click at [1230, 422] on input "MEGACHEM ([GEOGRAPHIC_DATA]) PCL" at bounding box center [1273, 420] width 444 height 29
click at [1235, 414] on input "MEGACHEM ([GEOGRAPHIC_DATA]) PCL" at bounding box center [1273, 420] width 444 height 29
drag, startPoint x: 1226, startPoint y: 421, endPoint x: 1042, endPoint y: 422, distance: 184.0
click at [1042, 422] on div "Assured Details Primary Assured * Pilot Chemical Corporation Pilot Chemical Cor…" at bounding box center [1043, 418] width 964 height 163
click at [1229, 424] on input "MEGACHEM ([GEOGRAPHIC_DATA]) PCL" at bounding box center [1273, 420] width 444 height 29
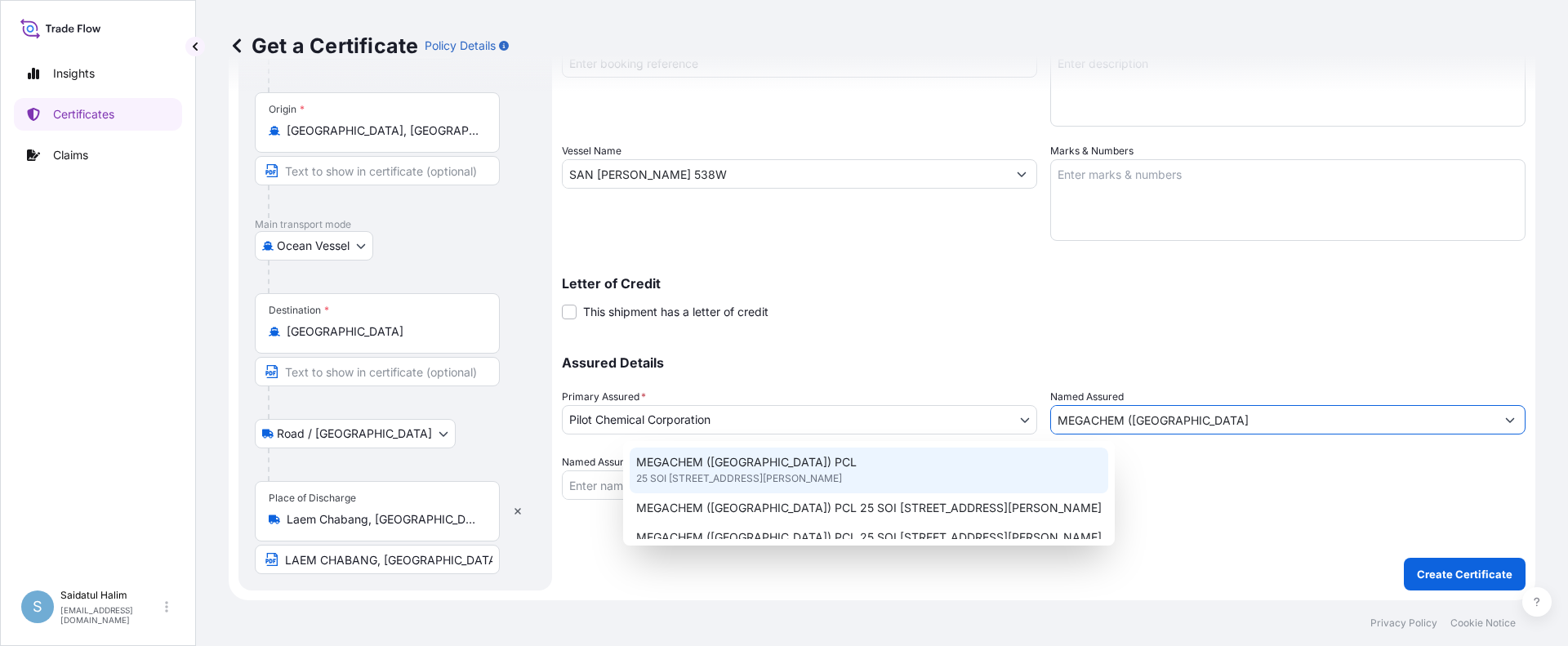
click at [842, 478] on span "25 SOI [STREET_ADDRESS][PERSON_NAME]" at bounding box center [739, 478] width 206 height 16
type input "MEGACHEM ([GEOGRAPHIC_DATA]) PCL"
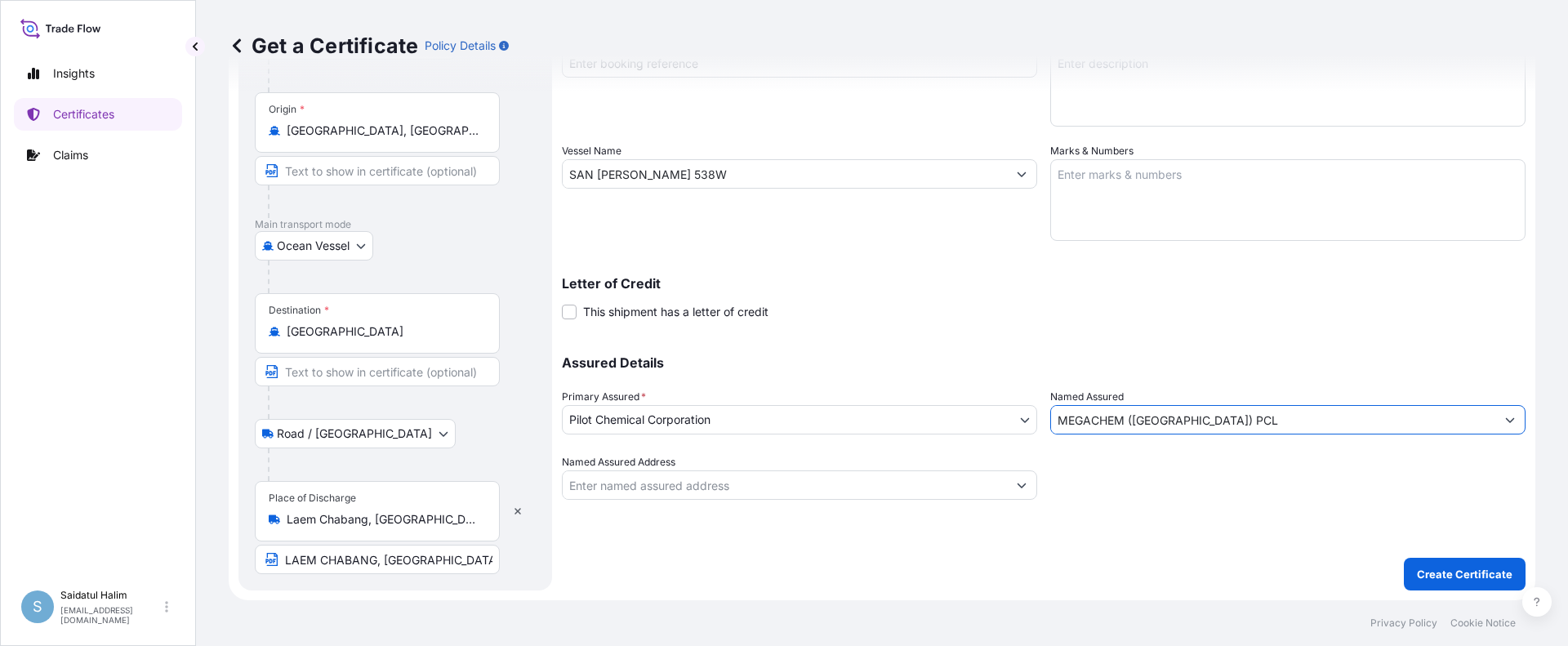
scroll to position [0, 0]
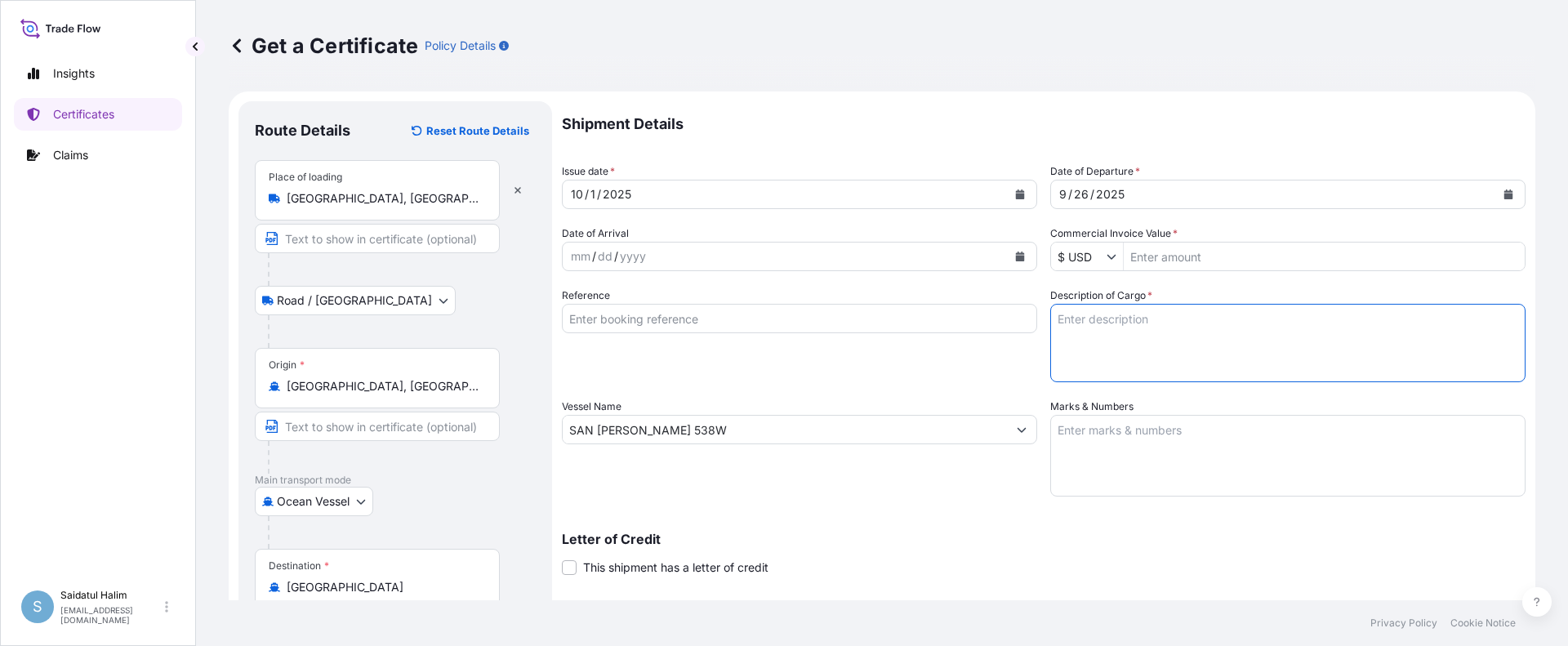
click at [1116, 317] on textarea "Description of Cargo *" at bounding box center [1288, 342] width 475 height 79
click at [963, 326] on input "Reference" at bounding box center [800, 318] width 475 height 29
click at [939, 319] on input "Reference" at bounding box center [800, 318] width 475 height 29
paste input "10420880603"
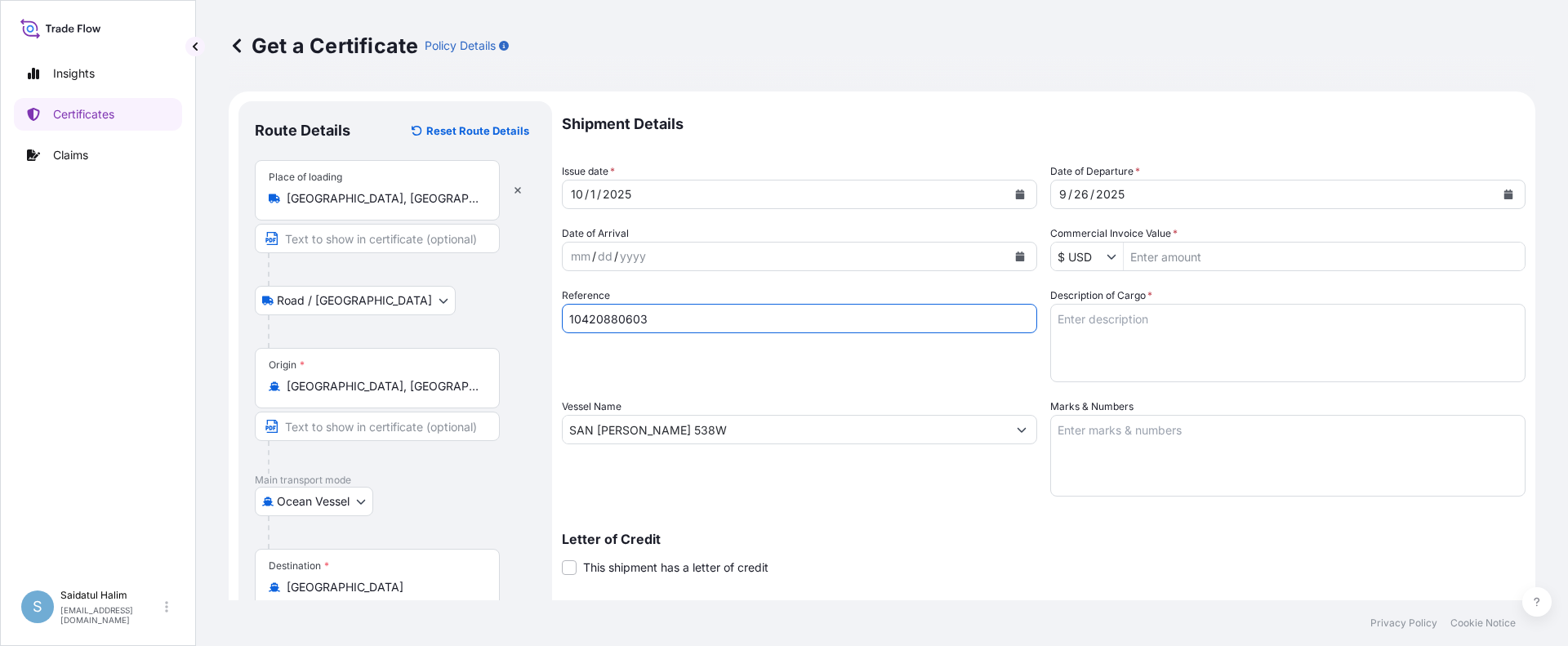
type input "10420880603"
click at [1134, 316] on textarea "Description of Cargo *" at bounding box center [1288, 342] width 475 height 79
click at [1130, 323] on textarea "Description of Cargo *" at bounding box center [1288, 342] width 475 height 79
paste textarea "TANKS LOADED INTO 1 20FT ISOTANK - DANGEROUS LIQUIDS CALFAX DB-45"
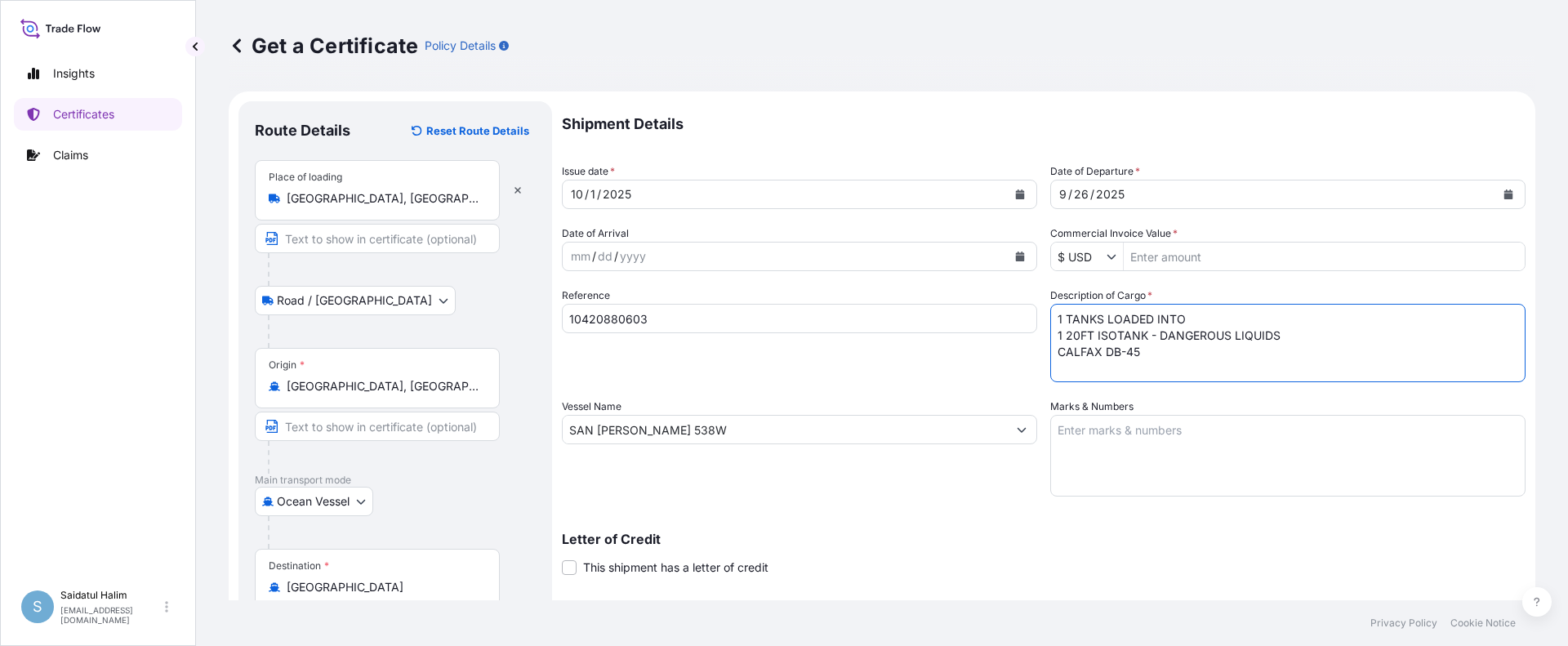
scroll to position [10, 0]
click at [1074, 379] on textarea "1 TANKS LOADED INTO 1 20FT ISOTANK - DANGEROUS LIQUIDS CALFAX DB-45" at bounding box center [1288, 342] width 475 height 79
paste textarea "UN3082, ENVIRONMENTALLY HAZARDOUS SUBSTANCE, LIQUID, N.O.S. (DODECYL DIPHENYL O…"
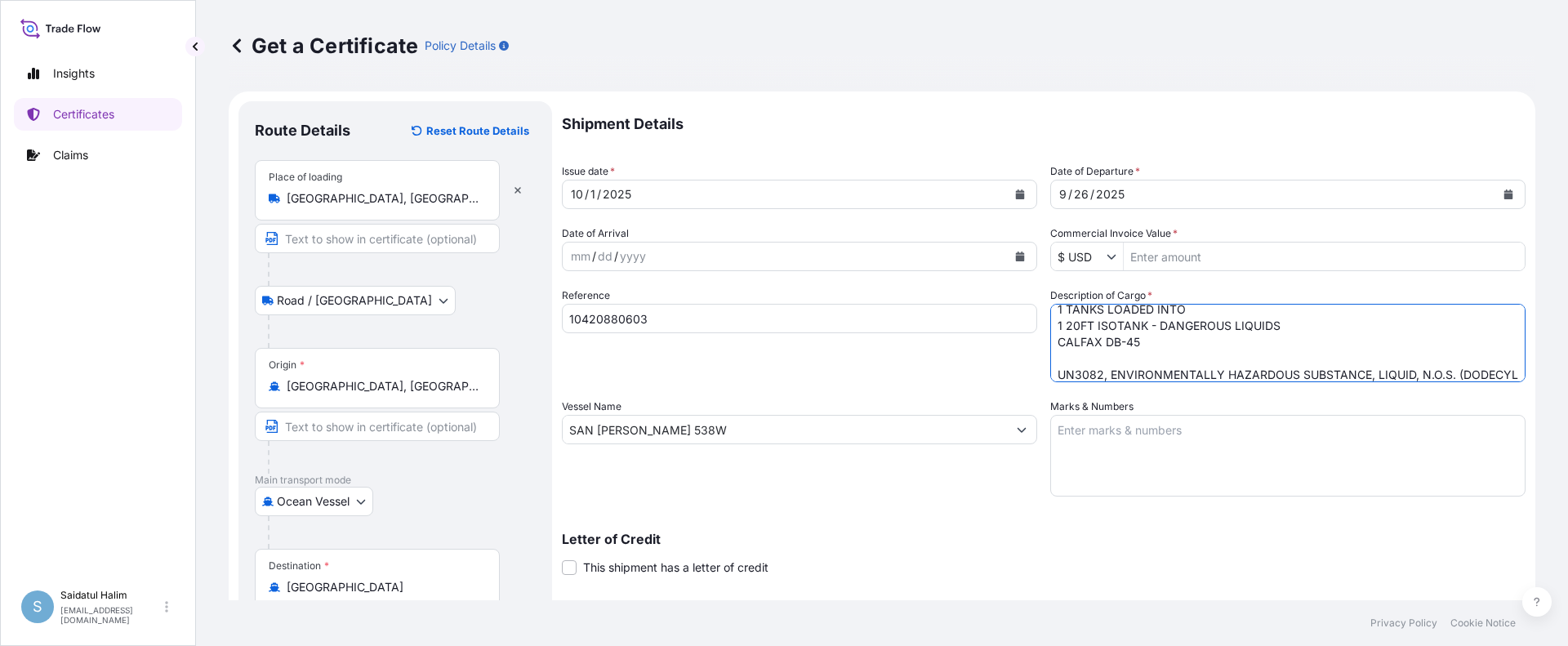
scroll to position [26, 0]
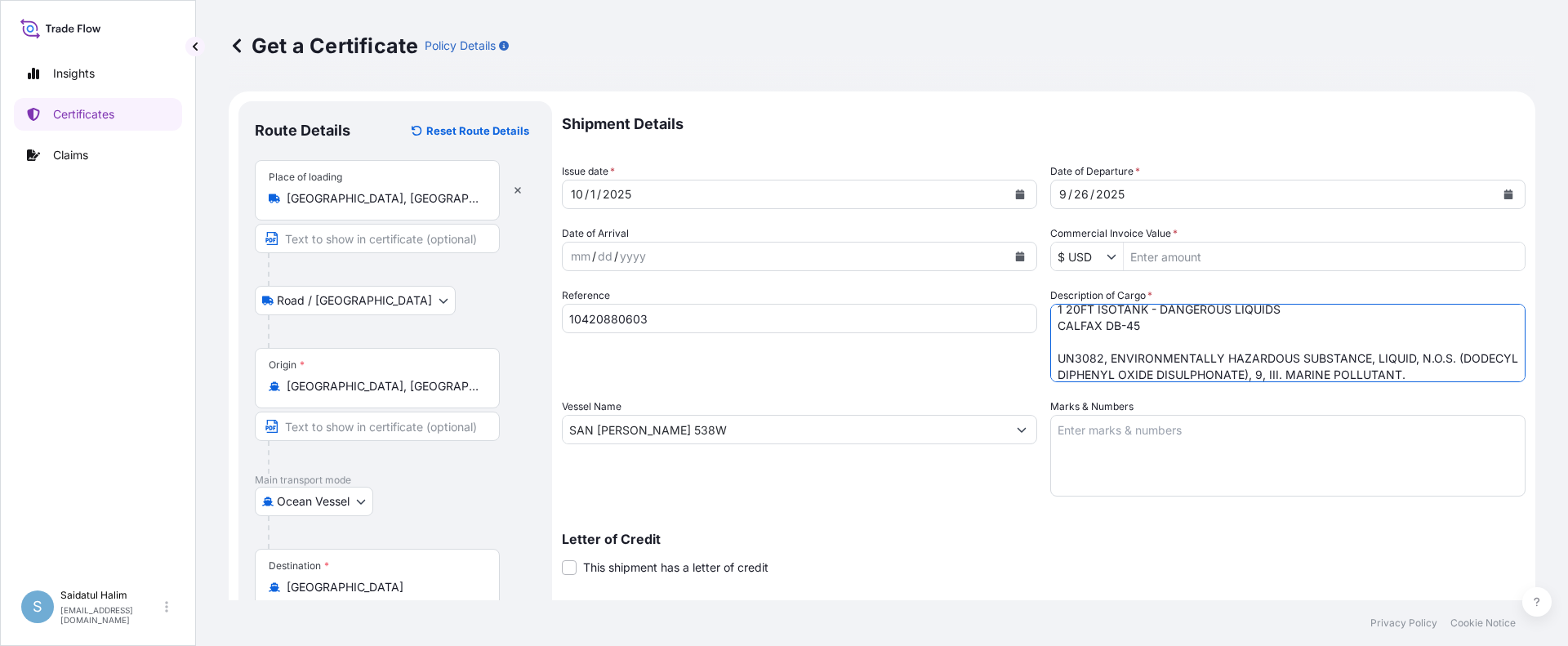
type textarea "1 TANKS LOADED INTO 1 20FT ISOTANK - DANGEROUS LIQUIDS CALFAX DB-45 UN3082, ENV…"
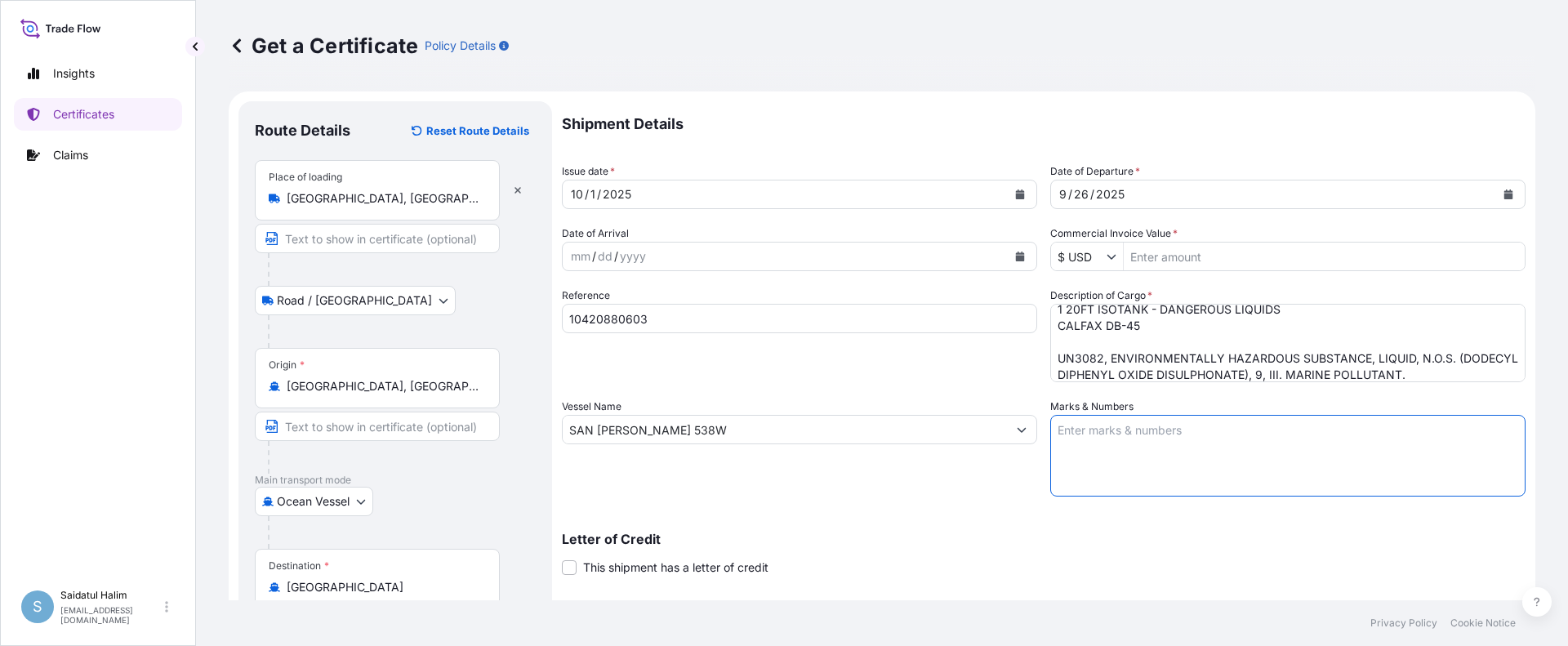
click at [1180, 438] on textarea "Marks & Numbers" at bounding box center [1288, 456] width 475 height 81
paste textarea "MEGACHEM ([GEOGRAPHIC_DATA]) PCL PO# 2130000210-10 CALFAX DB-45 LOT# M25090791 …"
type textarea "MEGACHEM ([GEOGRAPHIC_DATA]) PCL PO# 2130000210-10 CALFAX DB-45 LOT# M25090791 …"
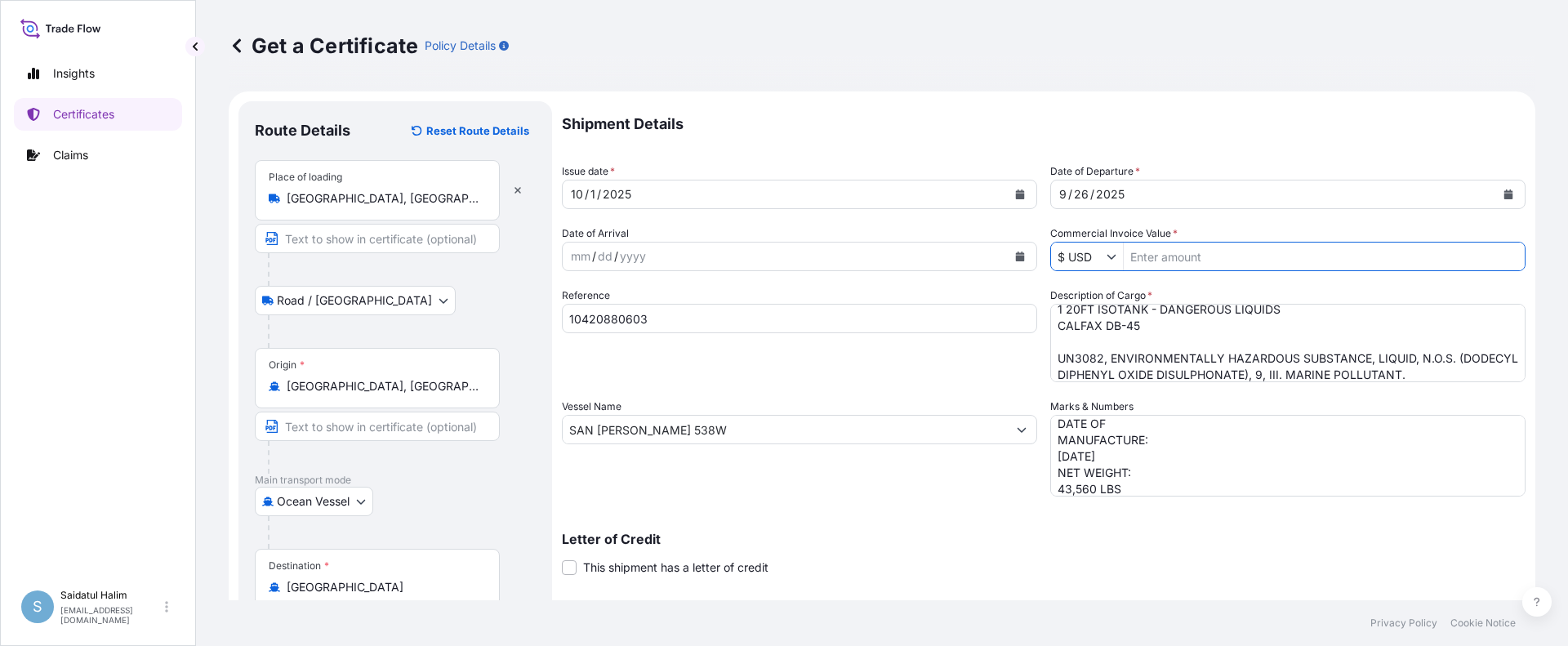
click at [1148, 250] on input "Commercial Invoice Value *" at bounding box center [1324, 257] width 401 height 29
paste input "48,013.61"
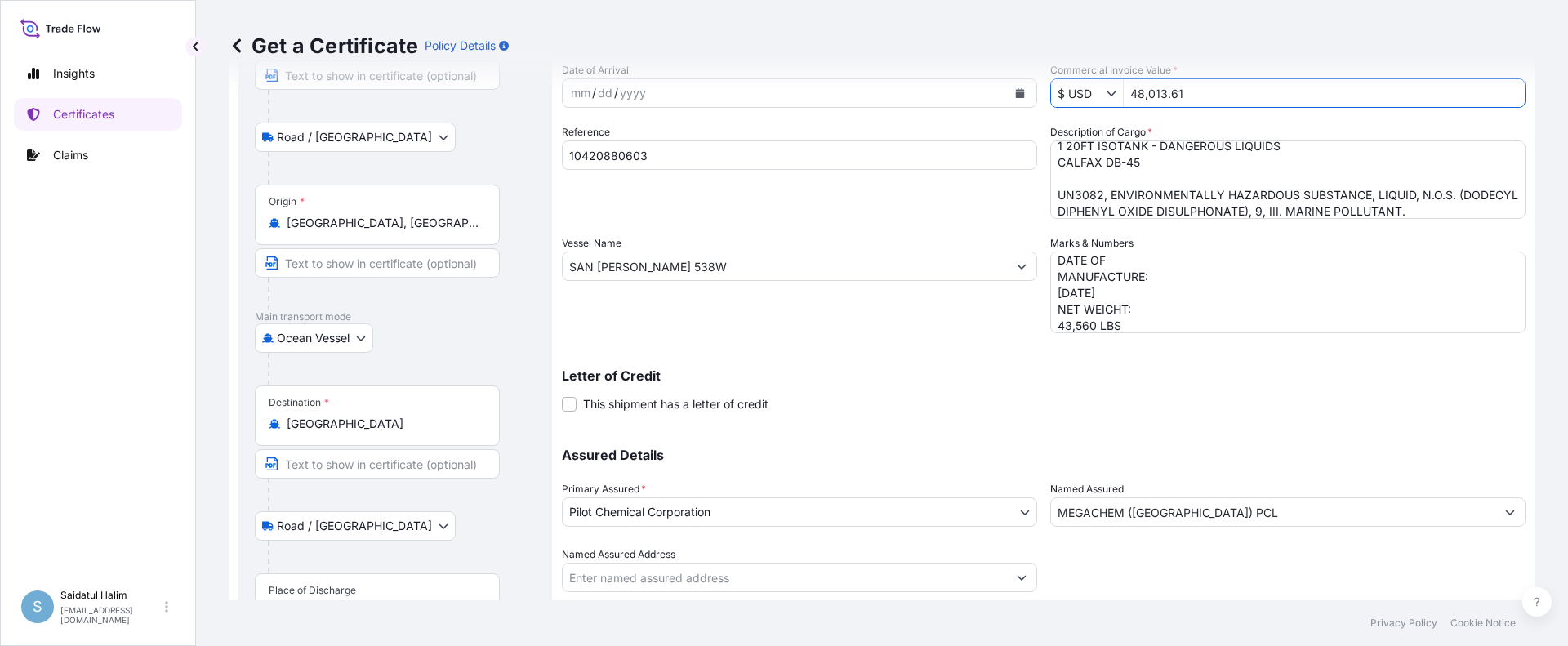
scroll to position [256, 0]
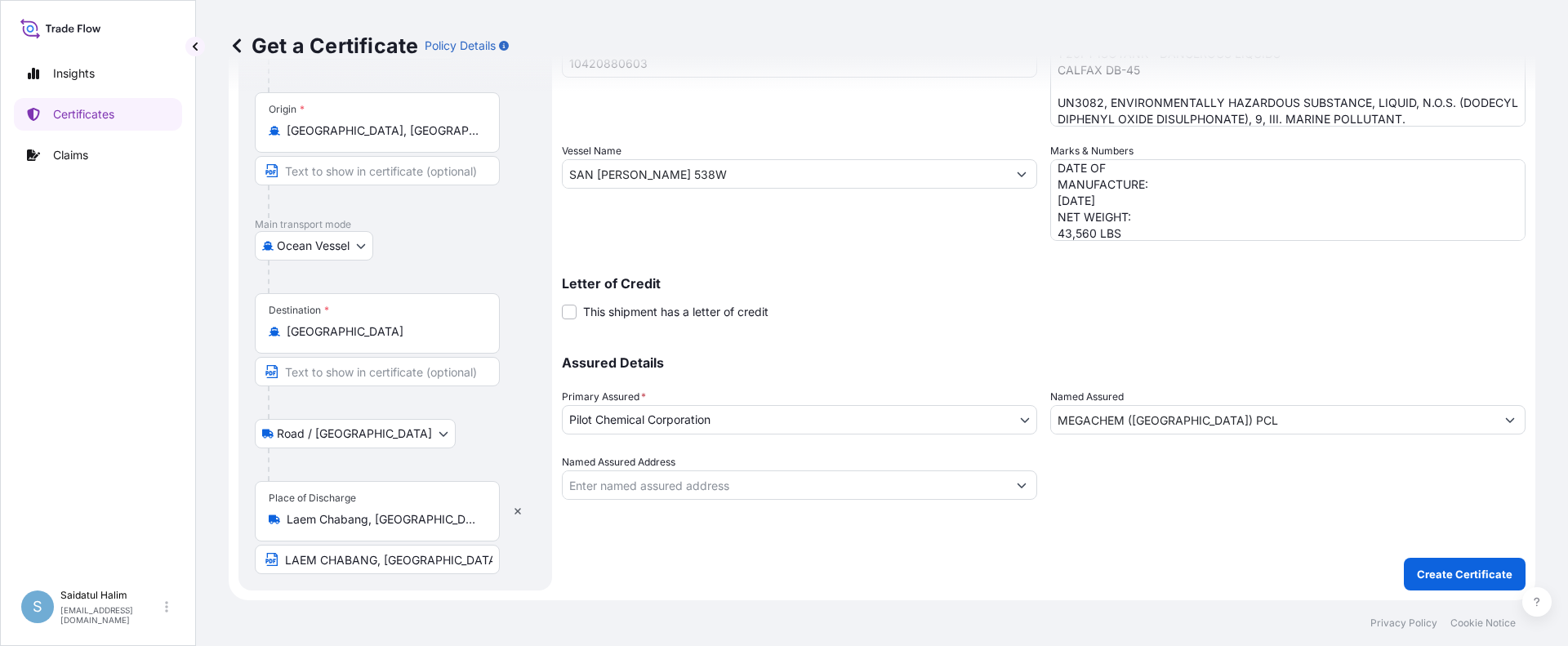
type input "48,013.61"
click at [1435, 565] on button "Create Certificate" at bounding box center [1464, 574] width 122 height 33
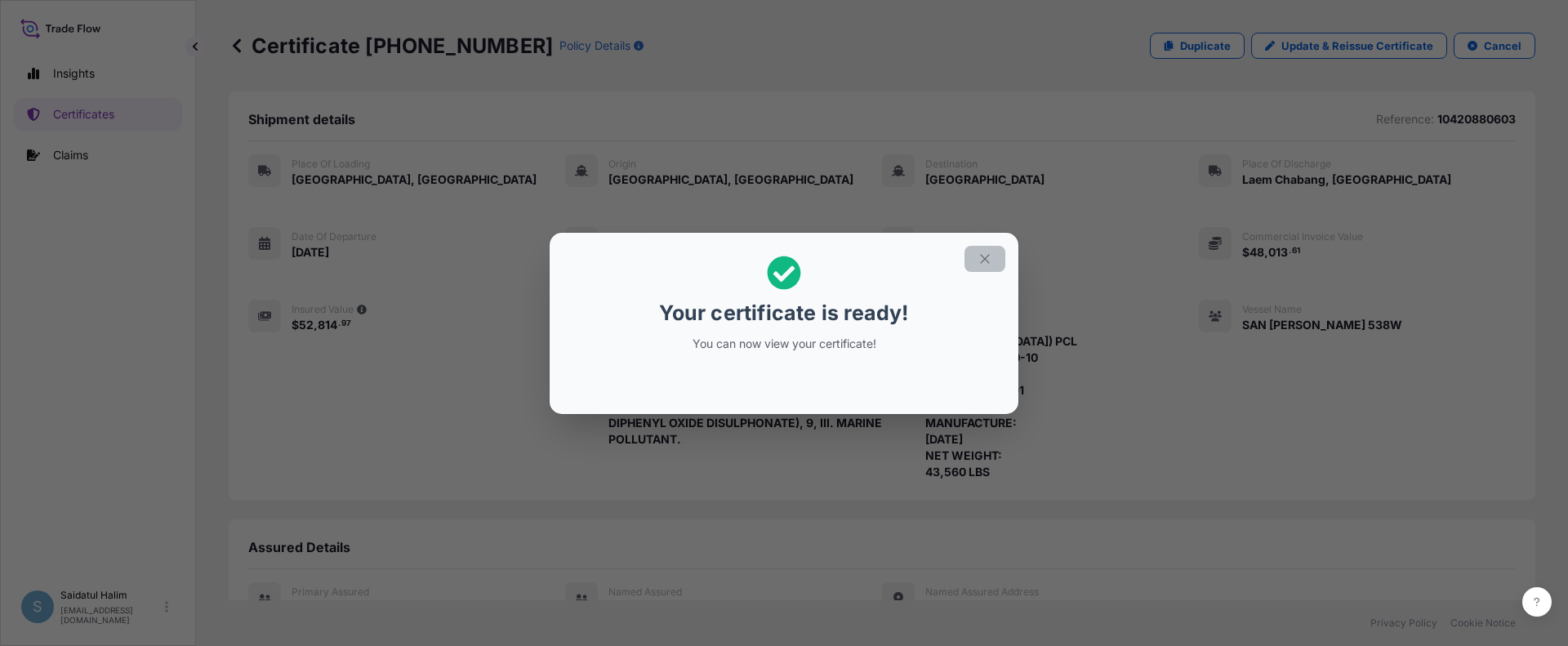
click at [985, 259] on icon "button" at bounding box center [985, 259] width 15 height 15
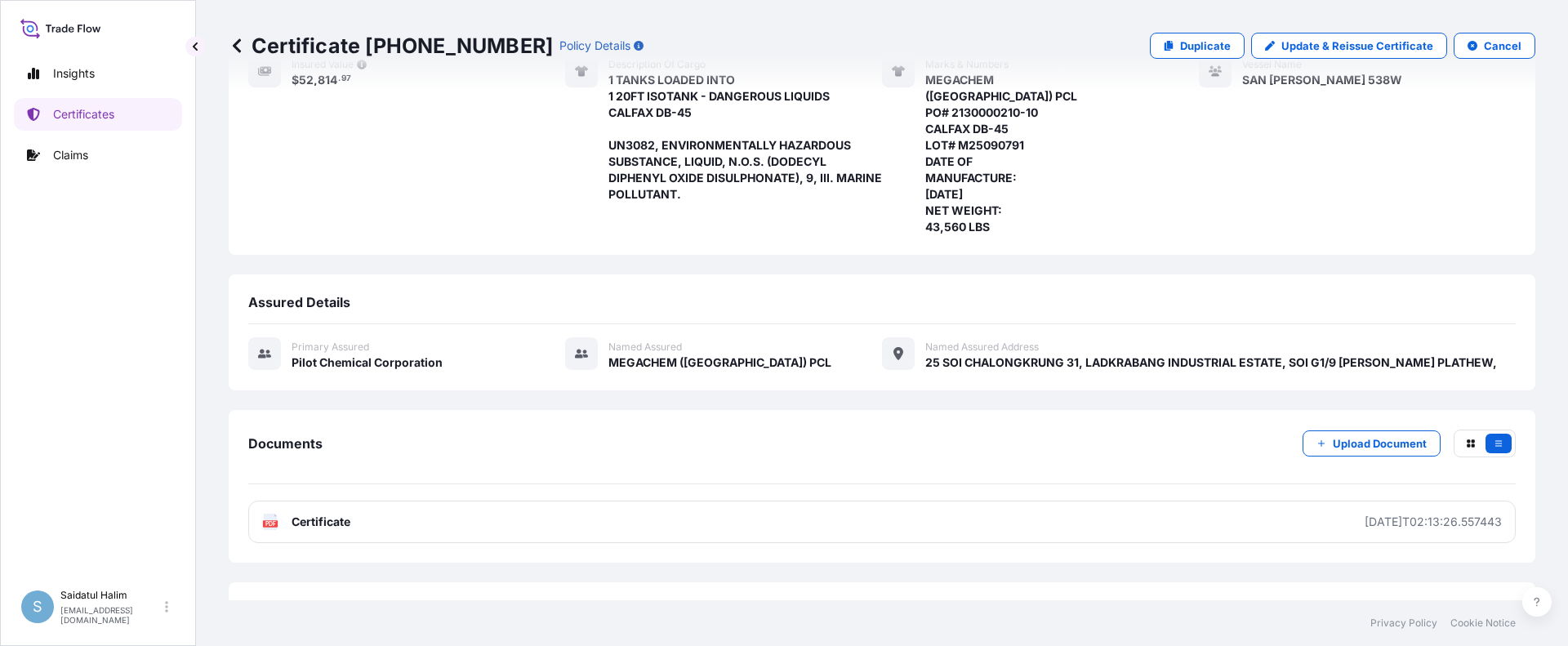
scroll to position [310, 0]
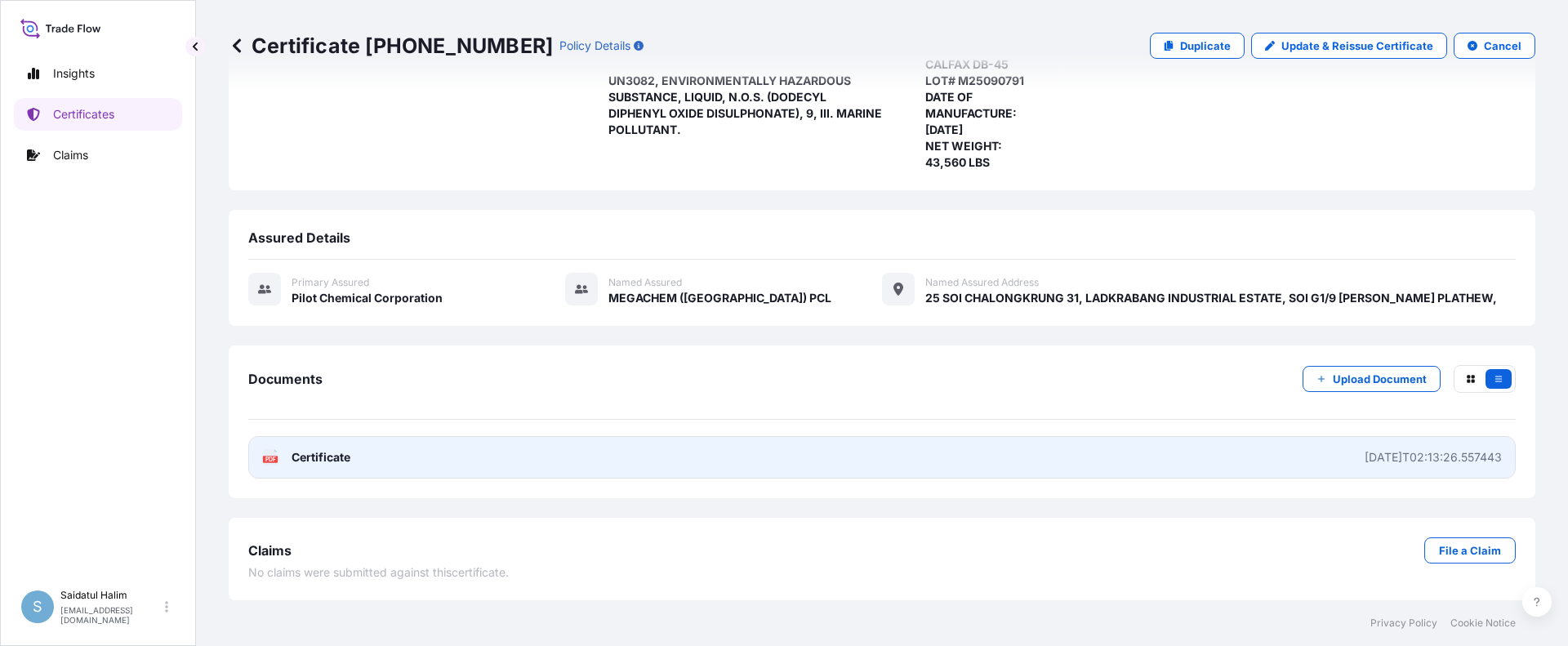
click at [1214, 451] on link "PDF Certificate [DATE]T02:13:26.557443" at bounding box center [882, 457] width 1267 height 42
